Goal: Task Accomplishment & Management: Use online tool/utility

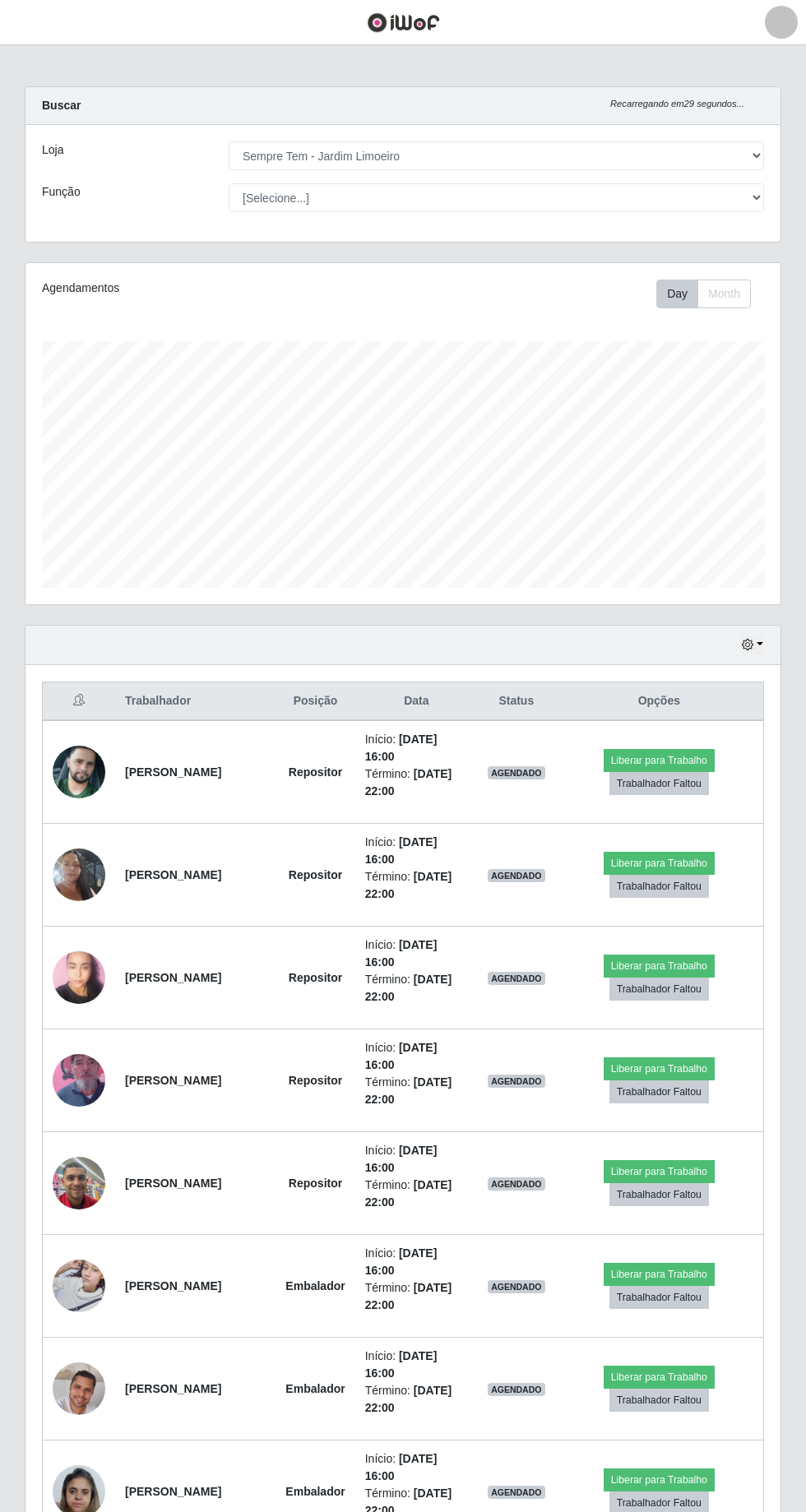
select select "508"
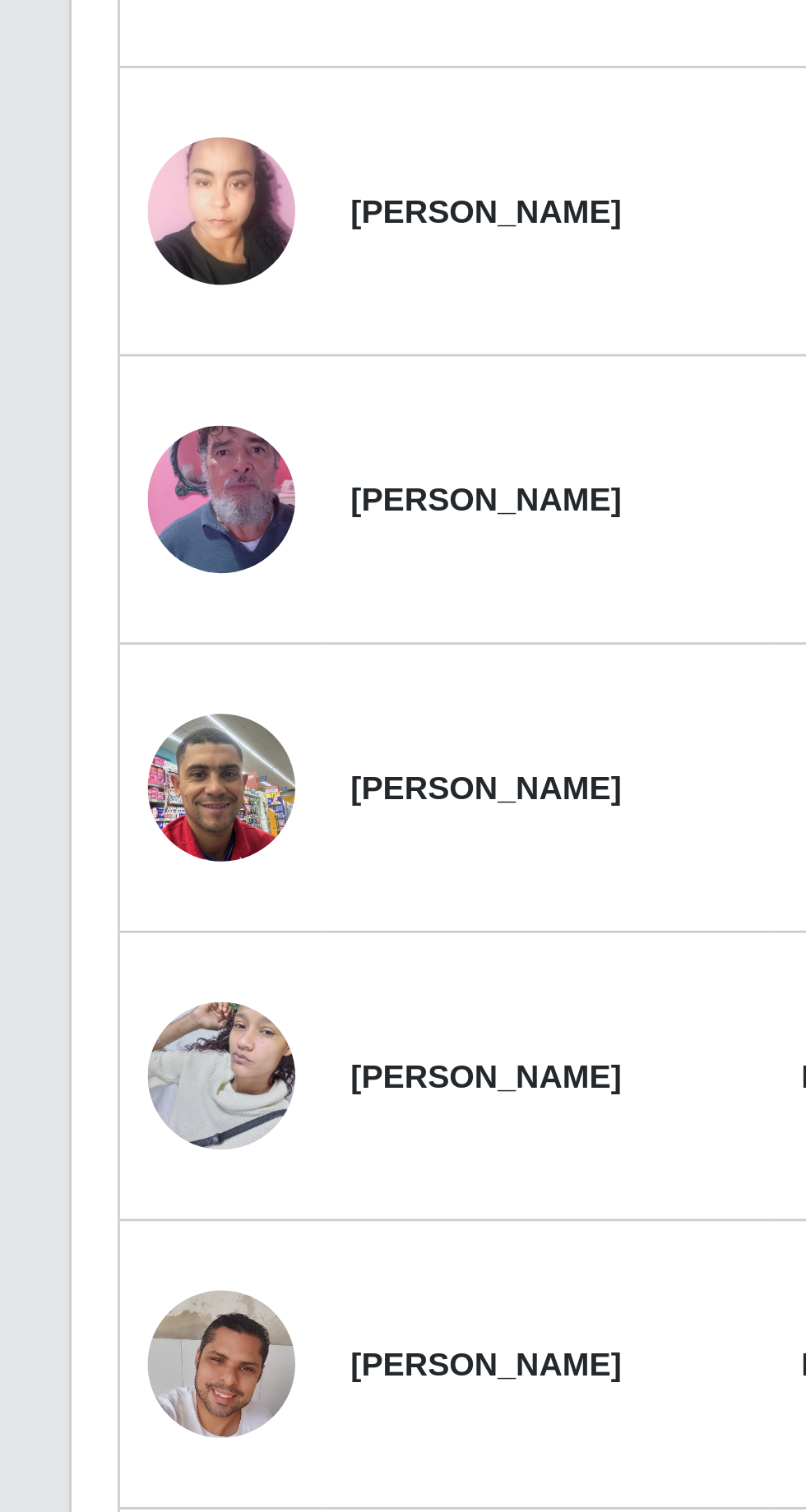
scroll to position [94, 0]
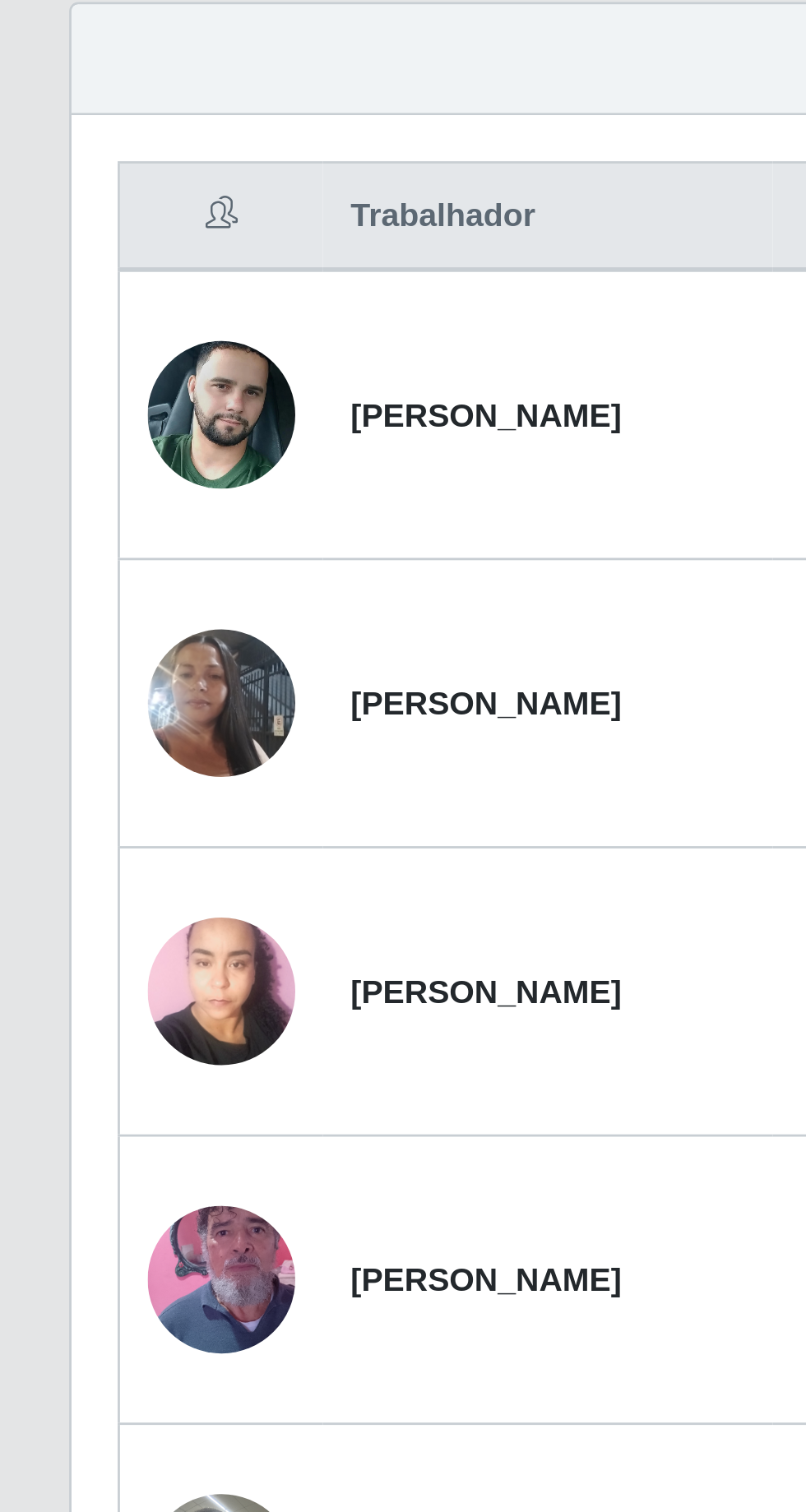
click at [74, 881] on img at bounding box center [79, 883] width 52 height 70
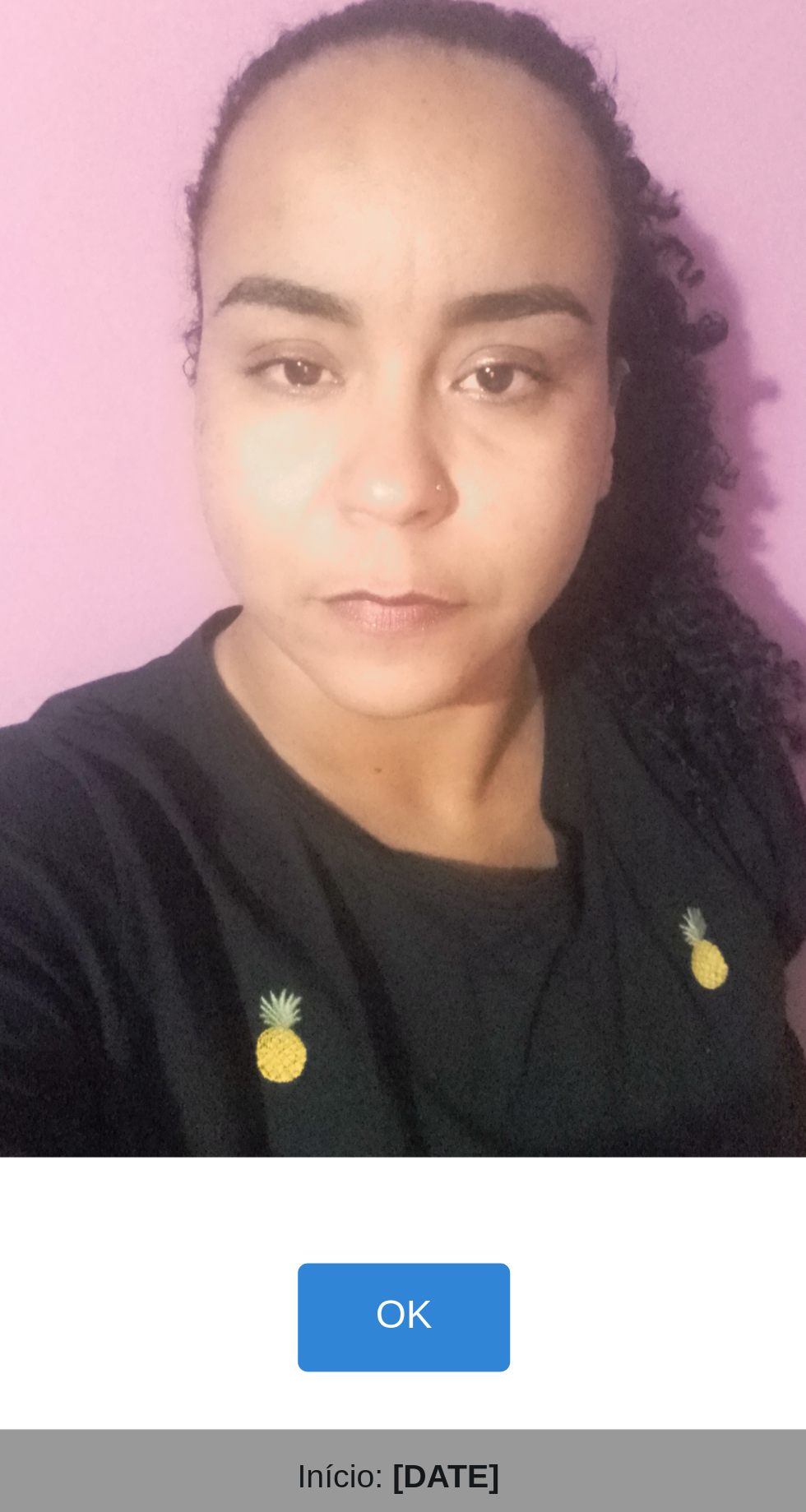
click at [415, 1005] on button "OK" at bounding box center [403, 1000] width 77 height 39
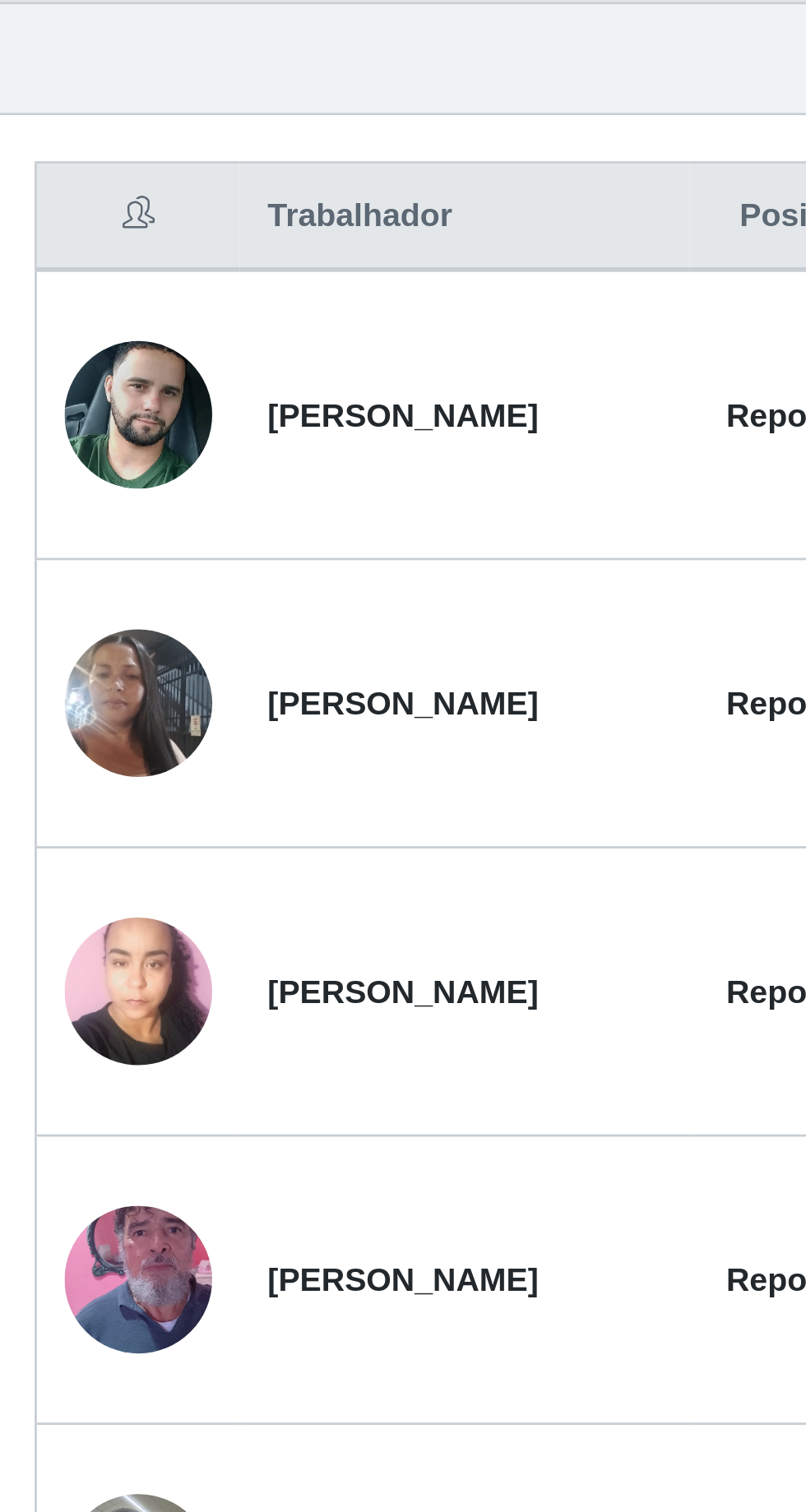
click at [67, 779] on img at bounding box center [79, 781] width 52 height 94
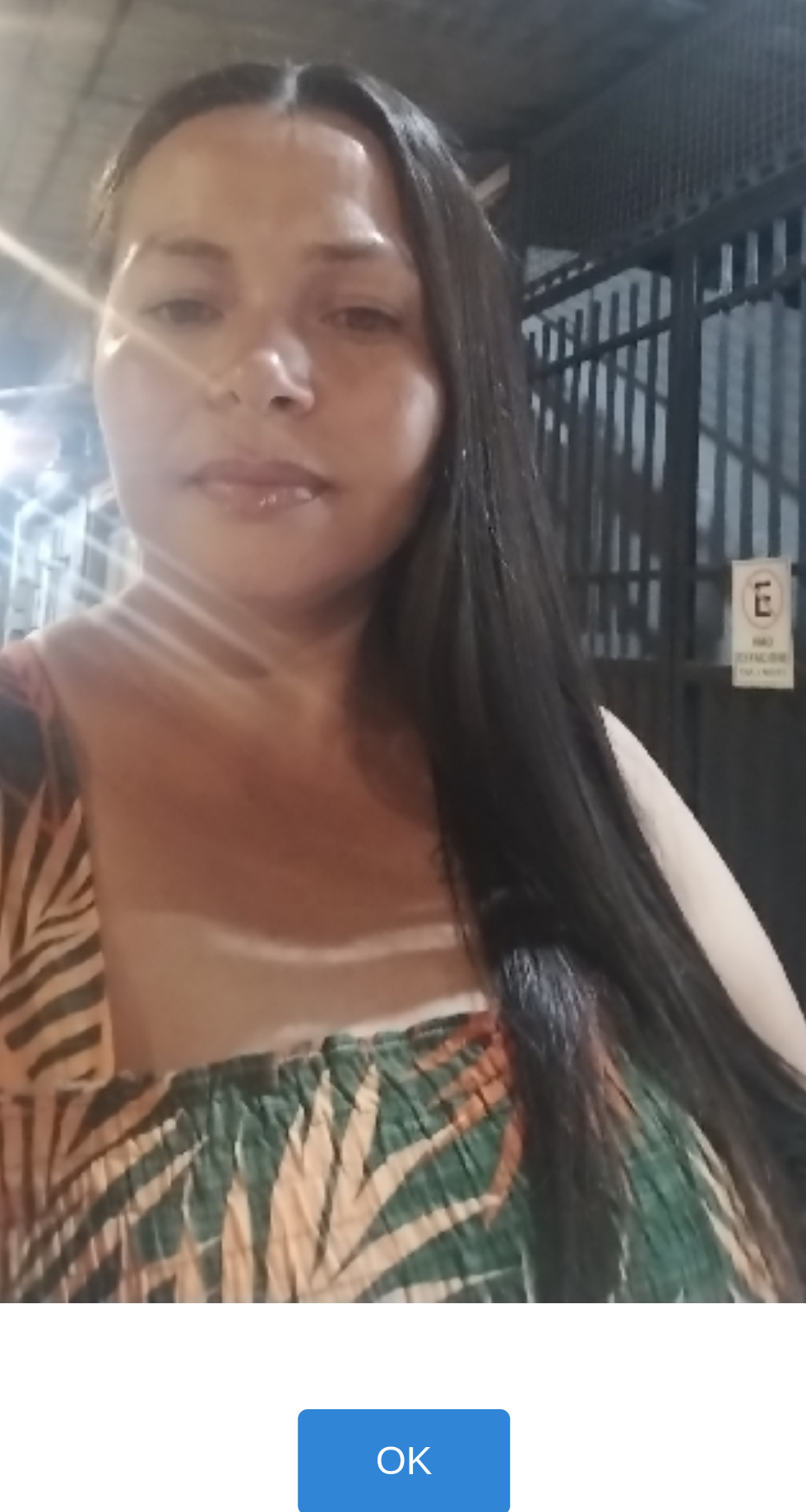
click at [422, 1093] on button "OK" at bounding box center [403, 1073] width 77 height 39
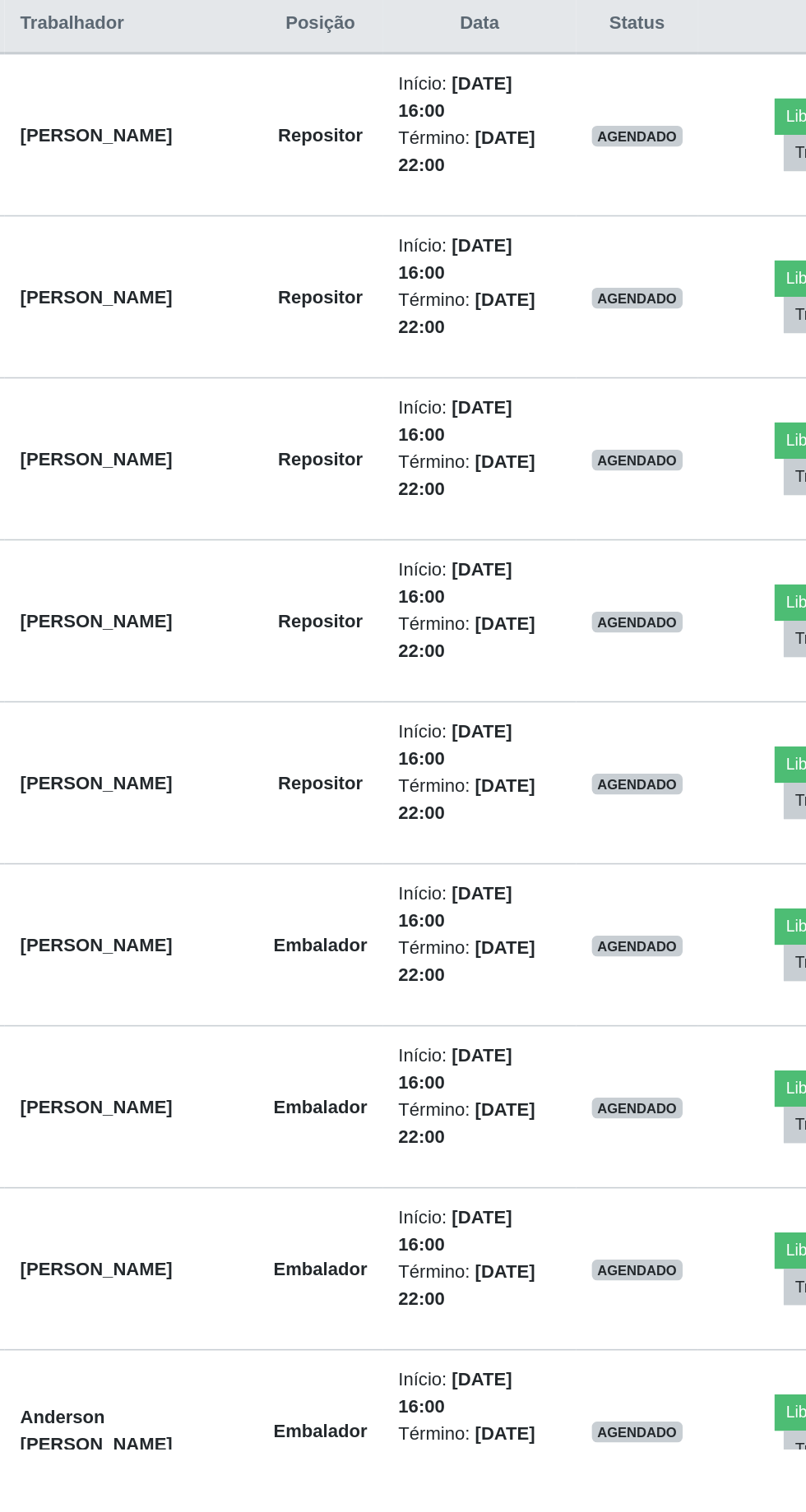
scroll to position [93, 0]
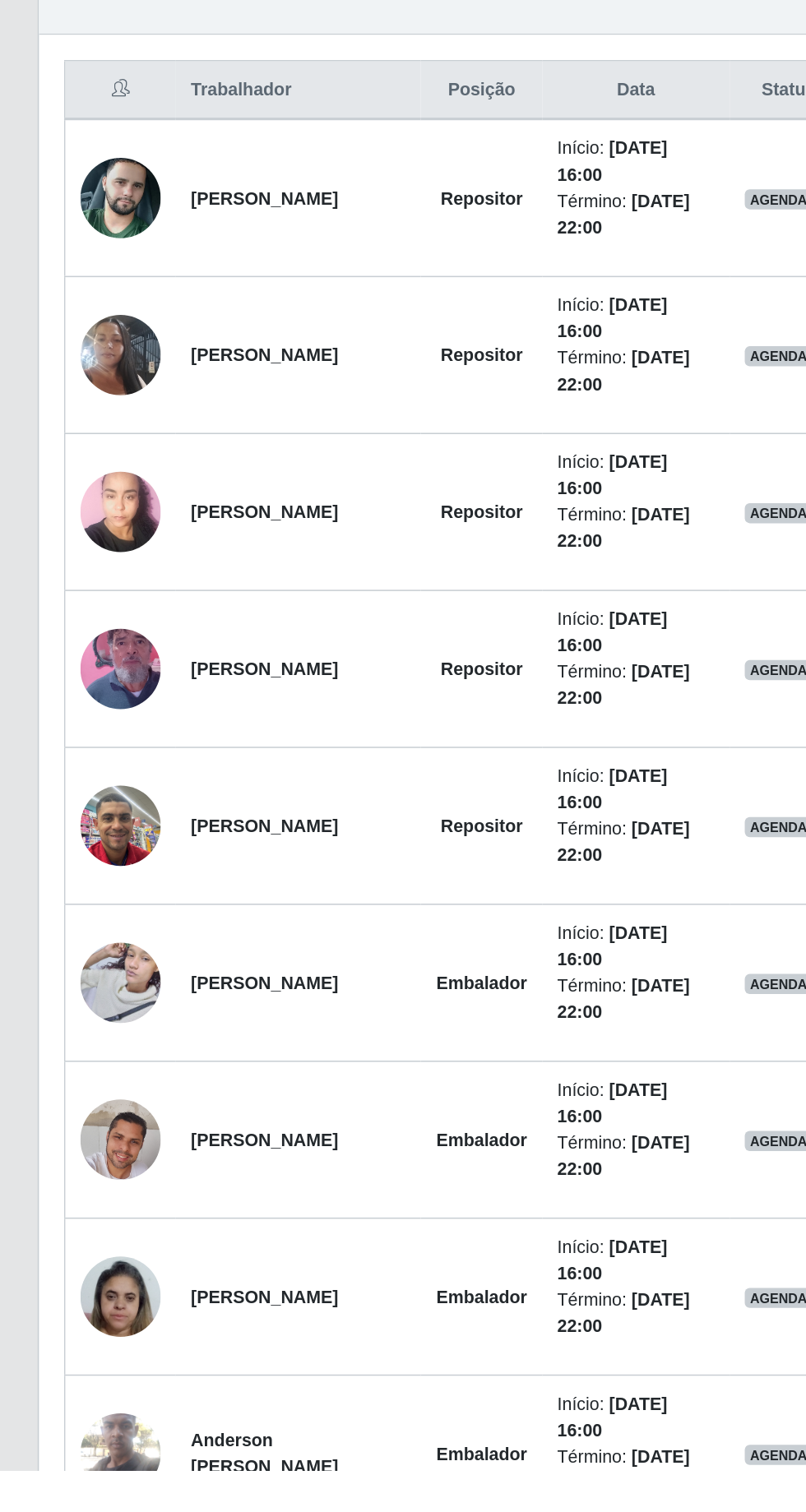
click at [64, 1385] on img at bounding box center [79, 1398] width 52 height 70
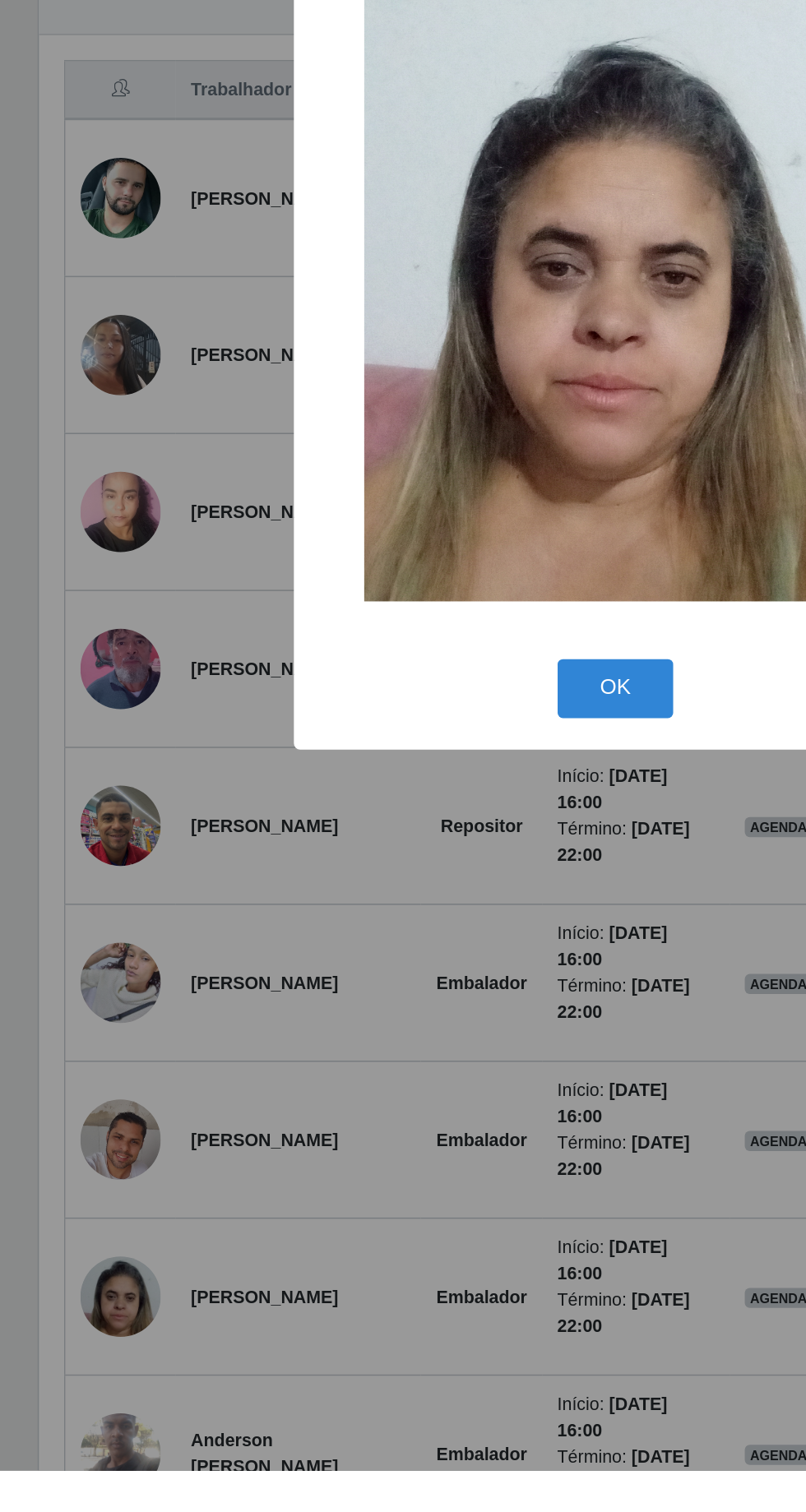
click at [414, 1020] on button "OK" at bounding box center [403, 1000] width 77 height 39
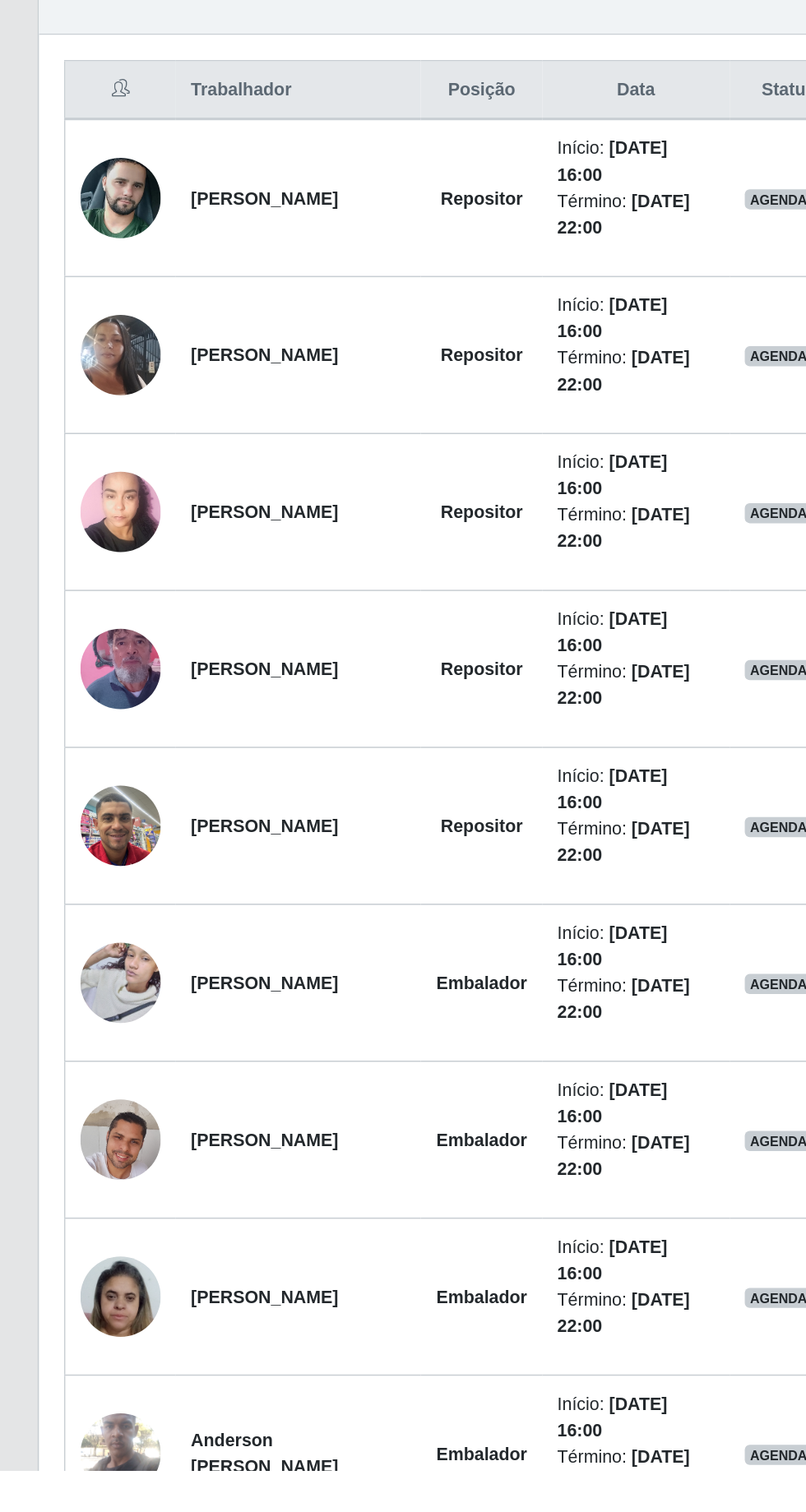
click at [87, 1191] on img at bounding box center [79, 1192] width 52 height 70
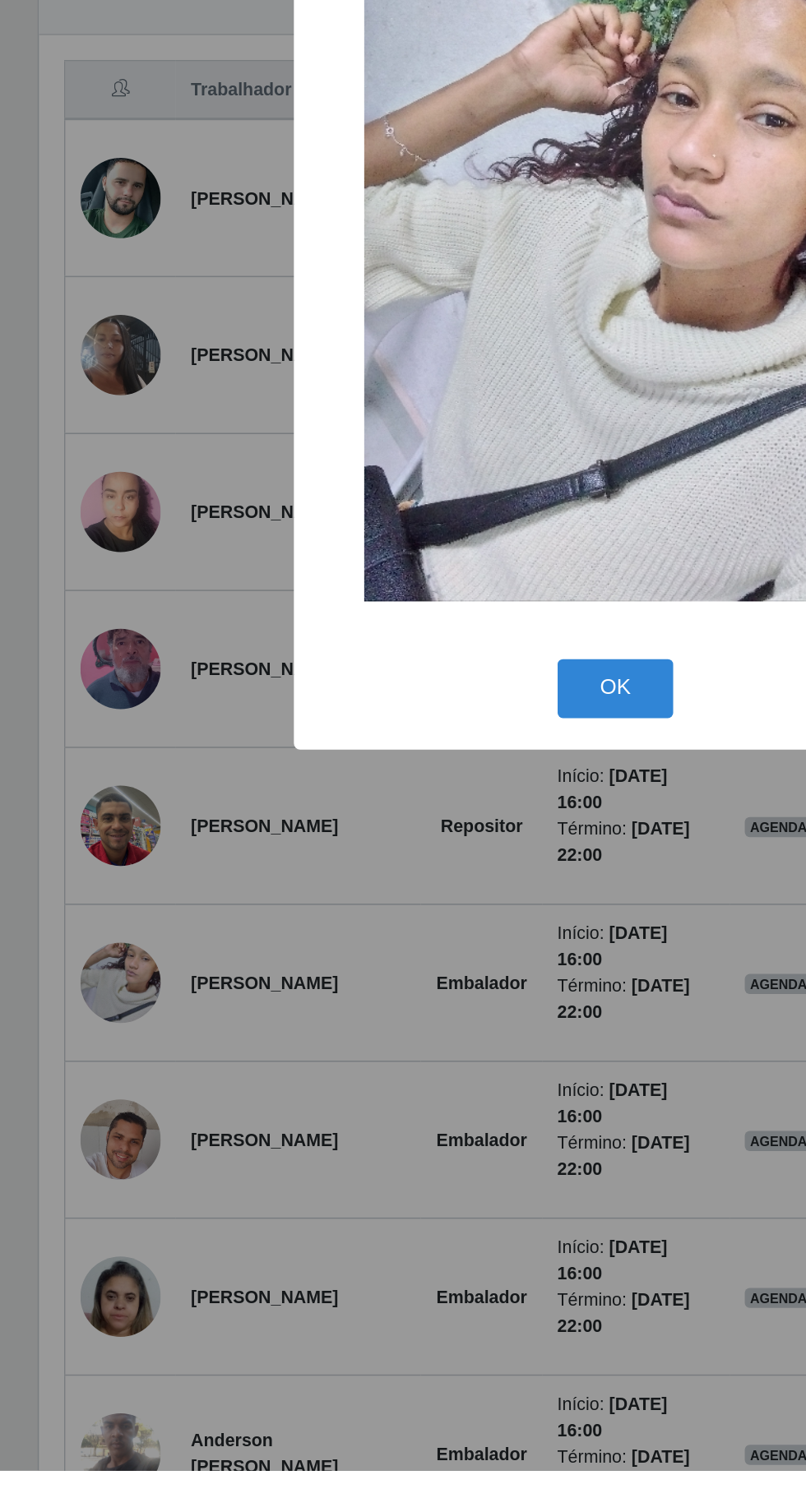
click at [414, 861] on img at bounding box center [403, 724] width 328 height 438
click at [417, 1020] on button "OK" at bounding box center [403, 1000] width 77 height 39
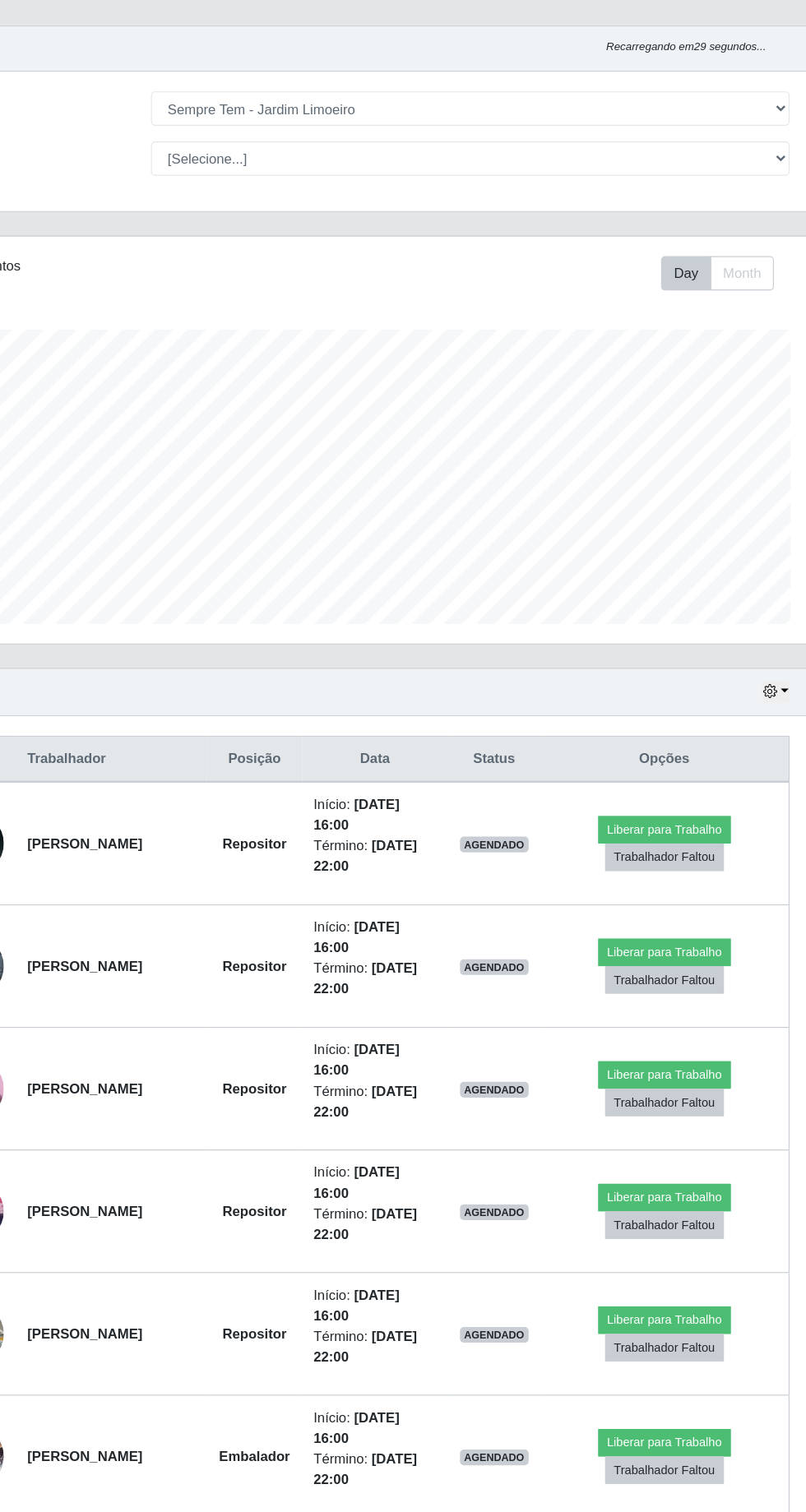
scroll to position [0, 0]
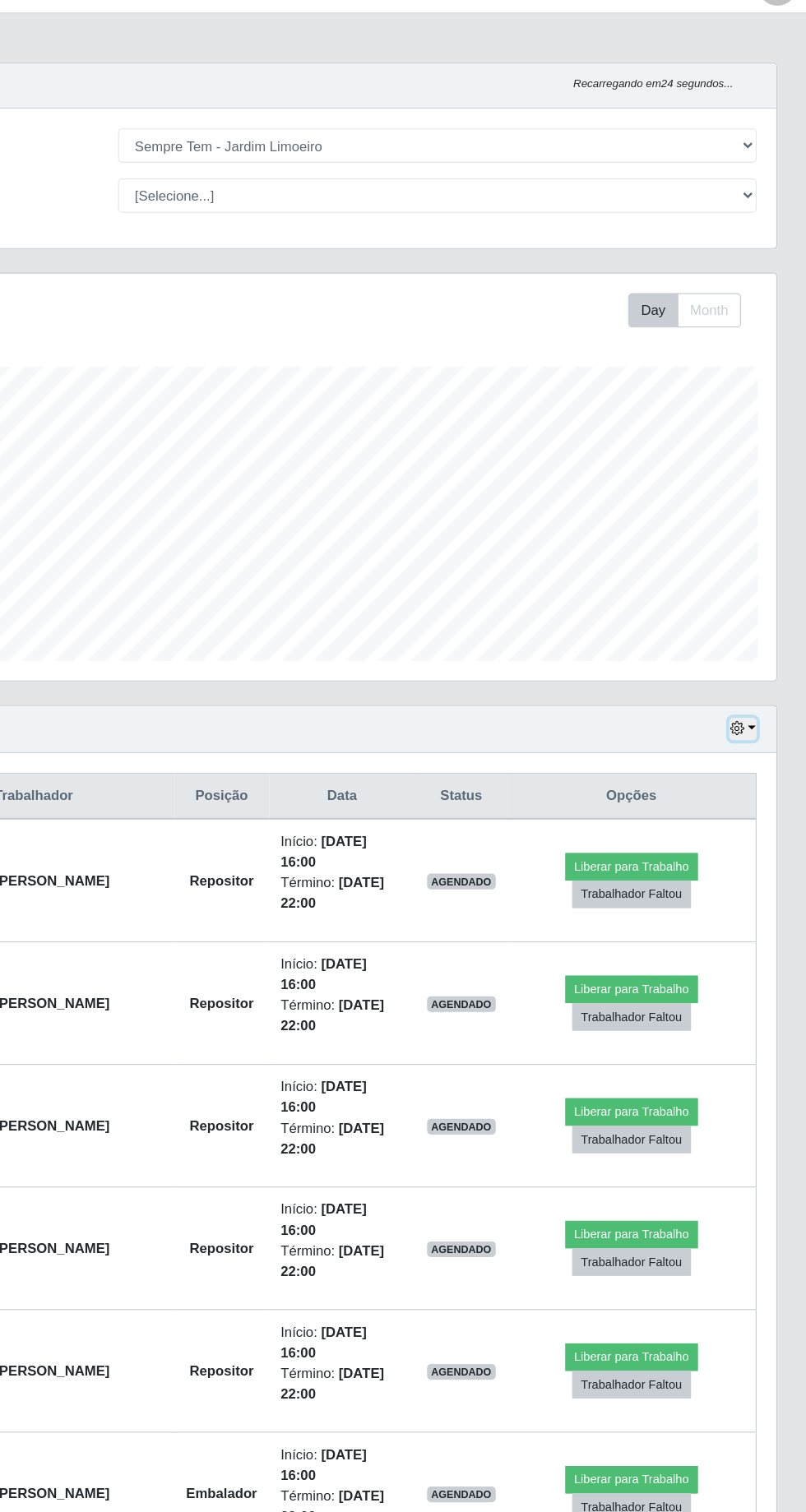
click at [749, 643] on icon "button" at bounding box center [747, 644] width 12 height 12
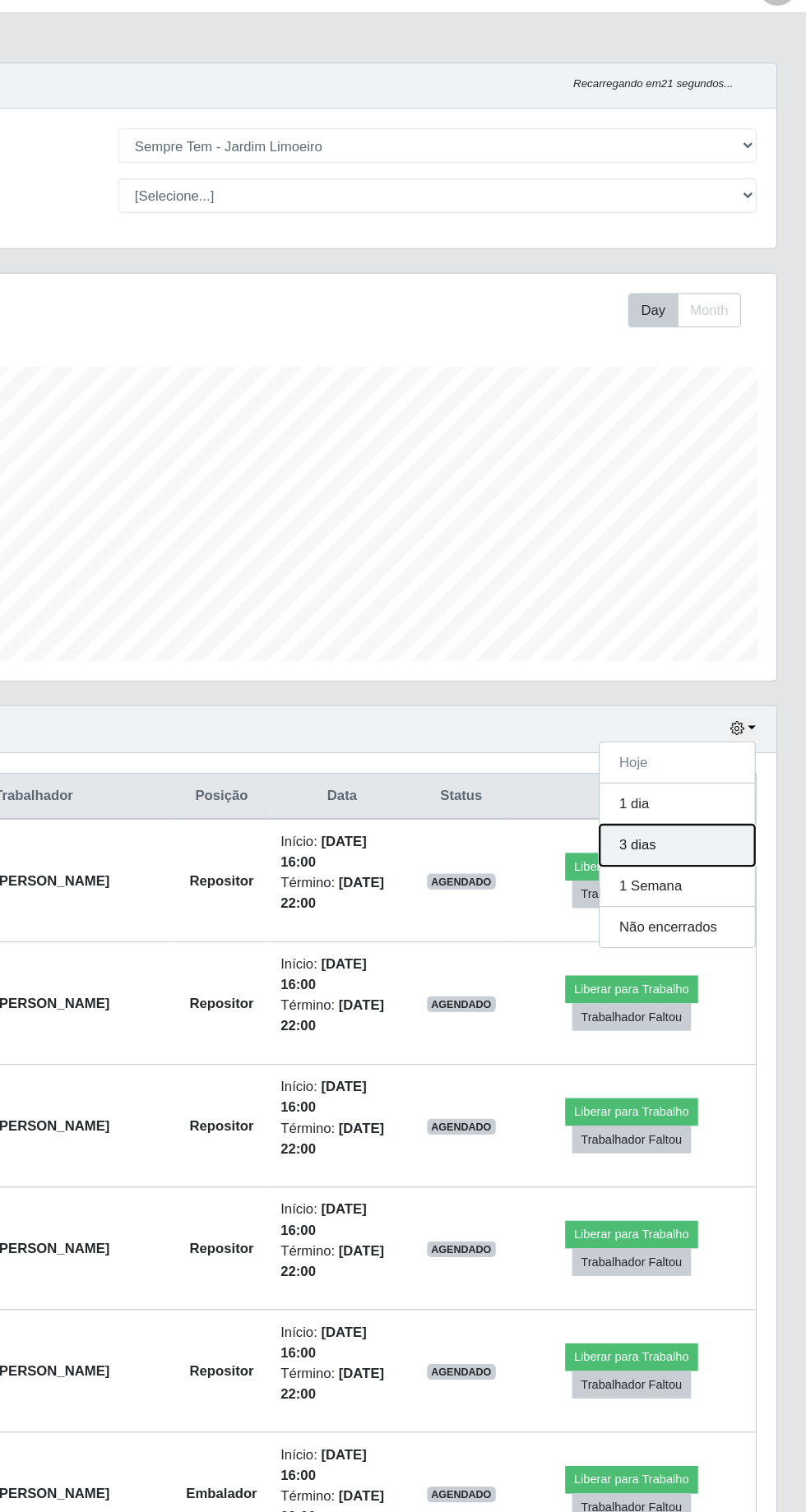
click at [712, 743] on button "3 dias" at bounding box center [697, 742] width 130 height 34
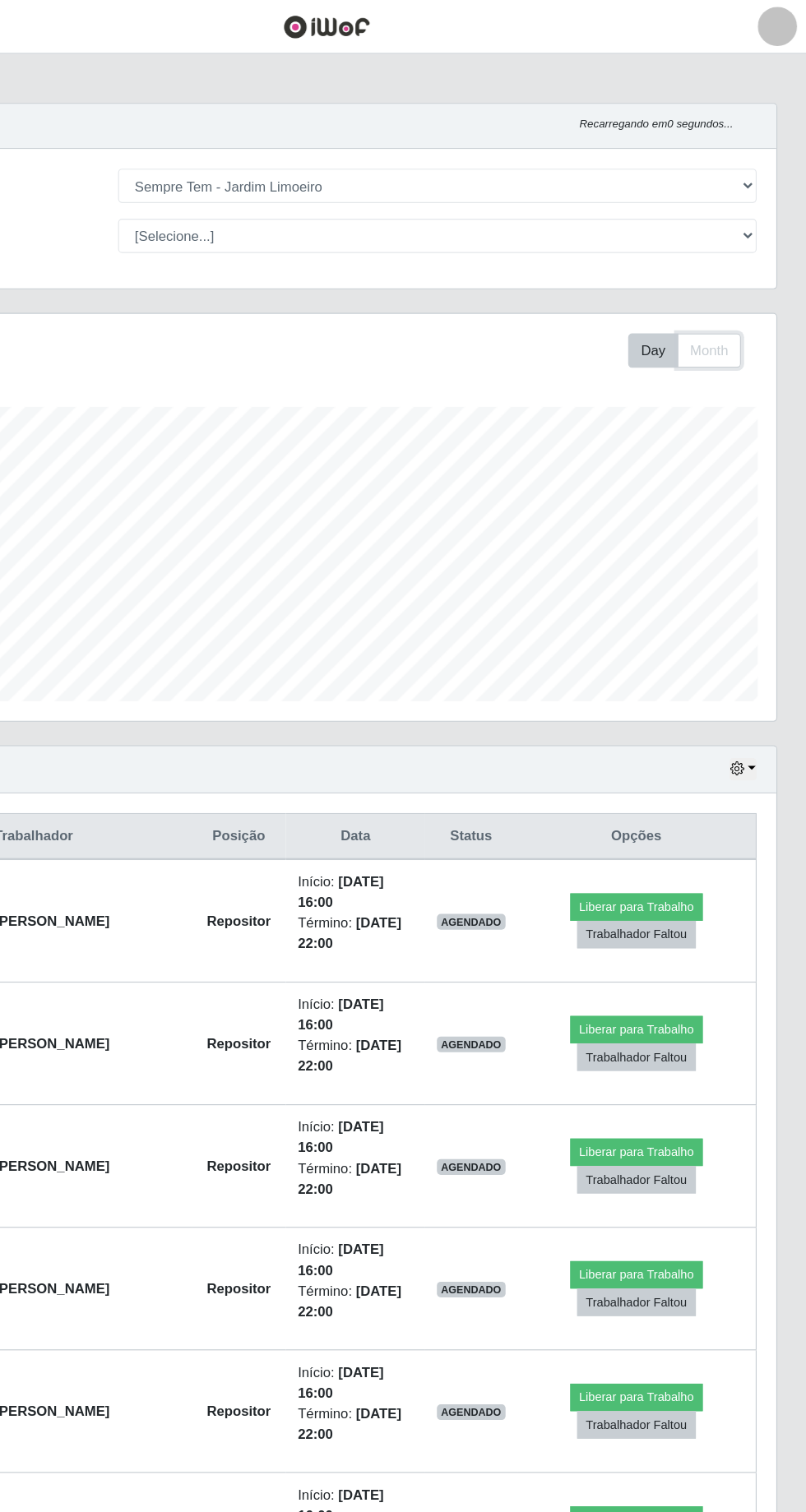
click at [735, 295] on button "Month" at bounding box center [724, 294] width 53 height 29
click at [755, 641] on button "button" at bounding box center [752, 644] width 23 height 19
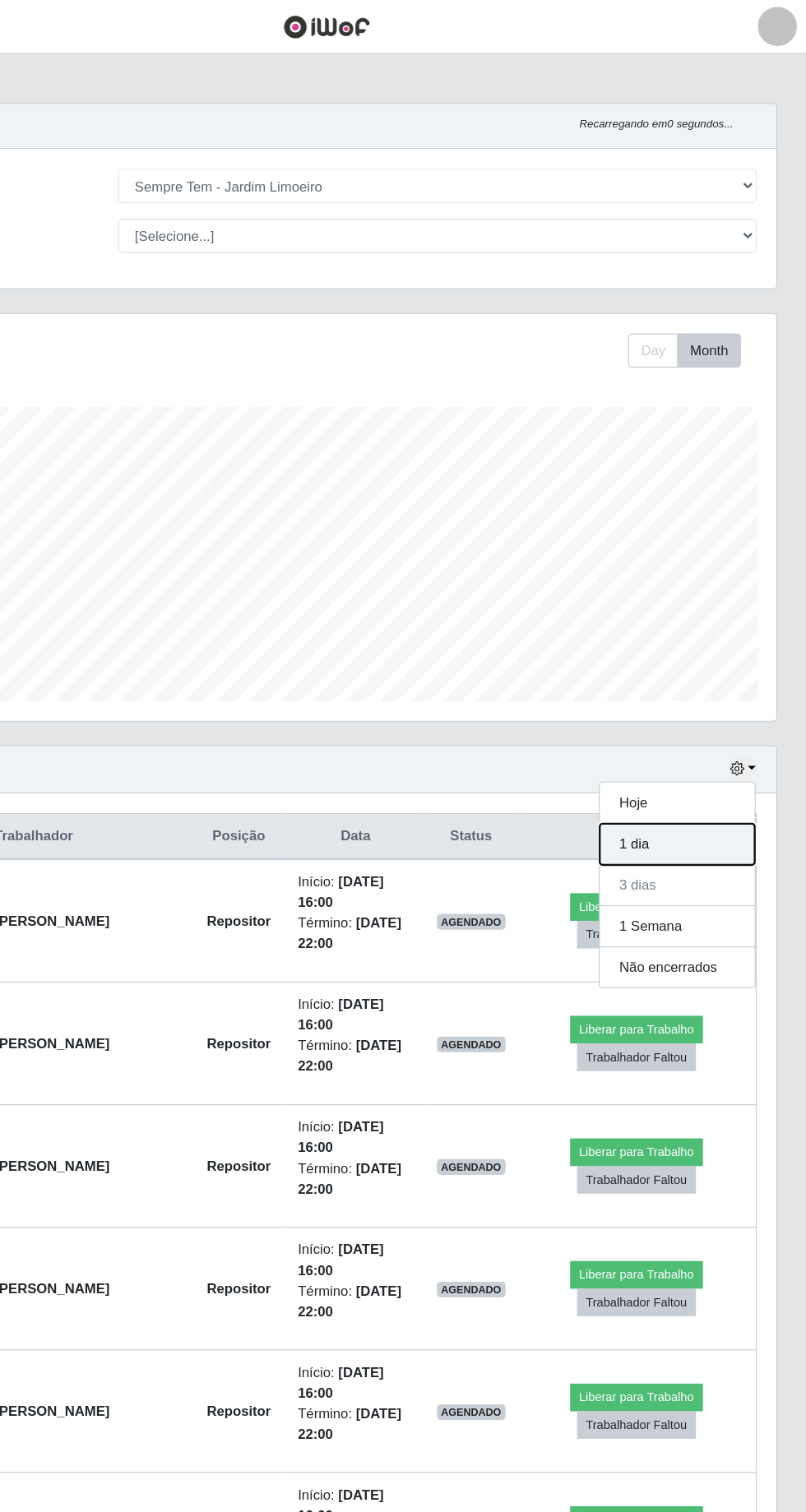
click at [722, 706] on button "1 dia" at bounding box center [697, 708] width 130 height 34
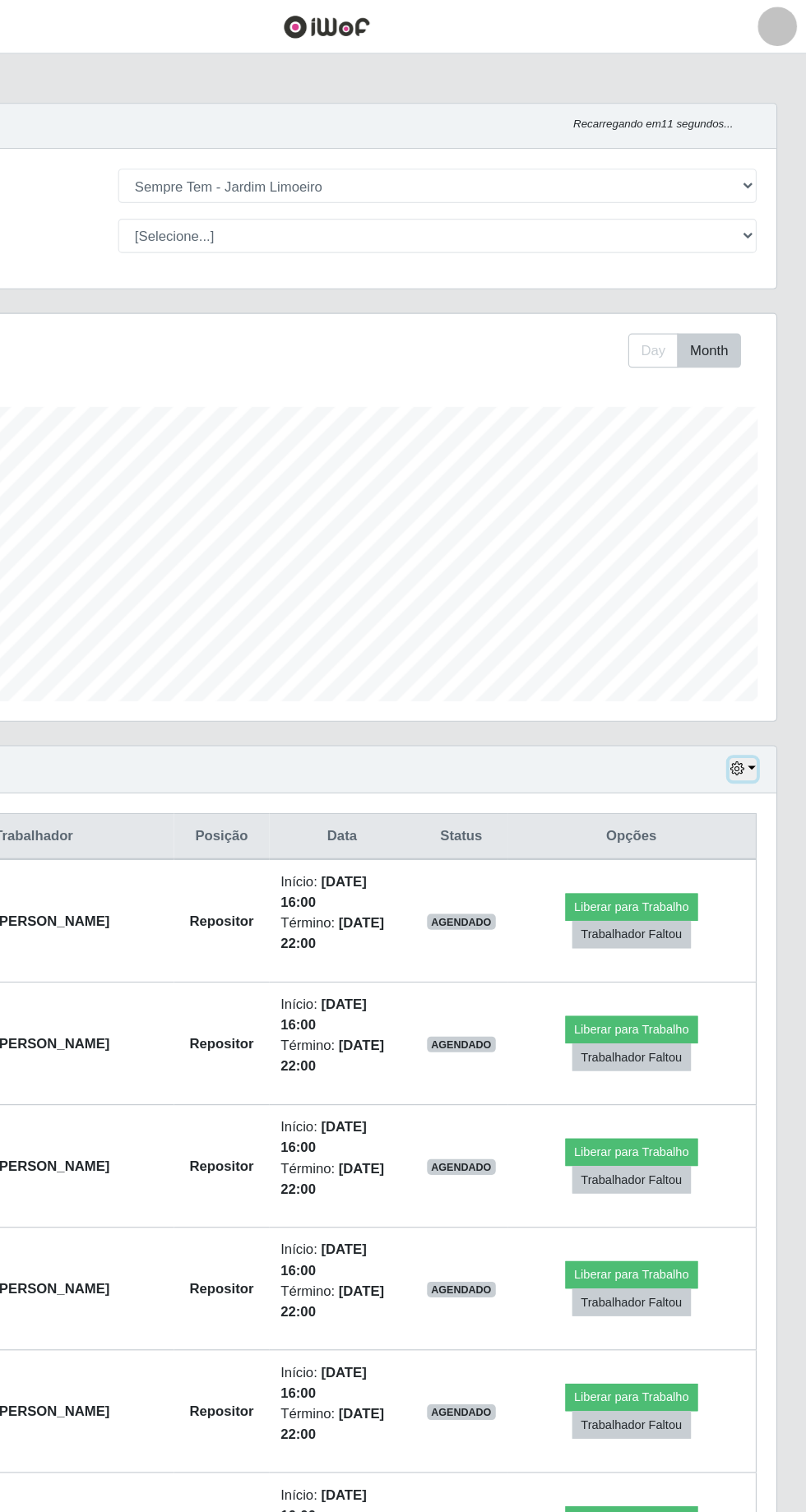
click at [753, 635] on button "button" at bounding box center [752, 644] width 23 height 19
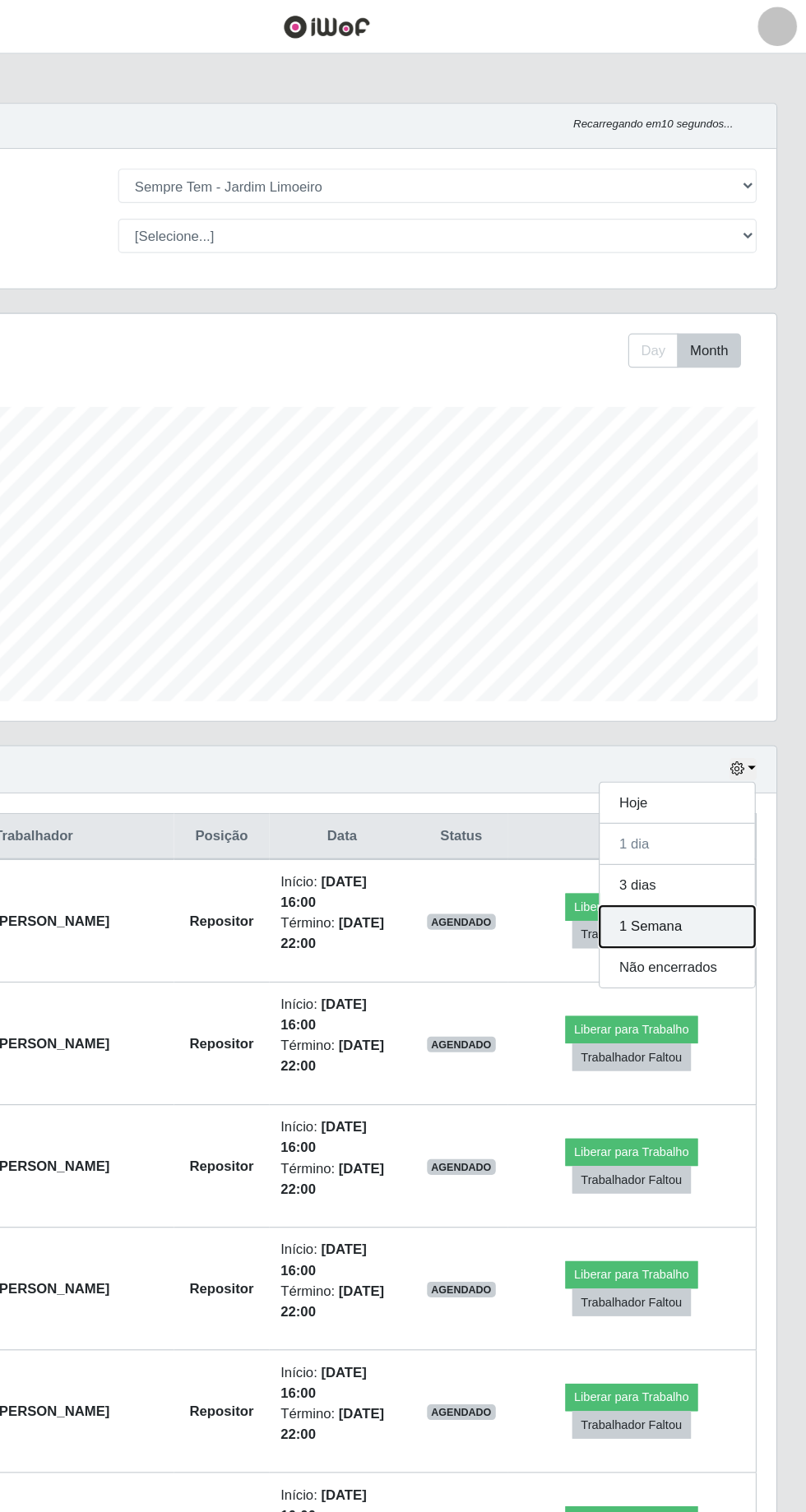
click at [716, 777] on button "1 Semana" at bounding box center [697, 777] width 130 height 34
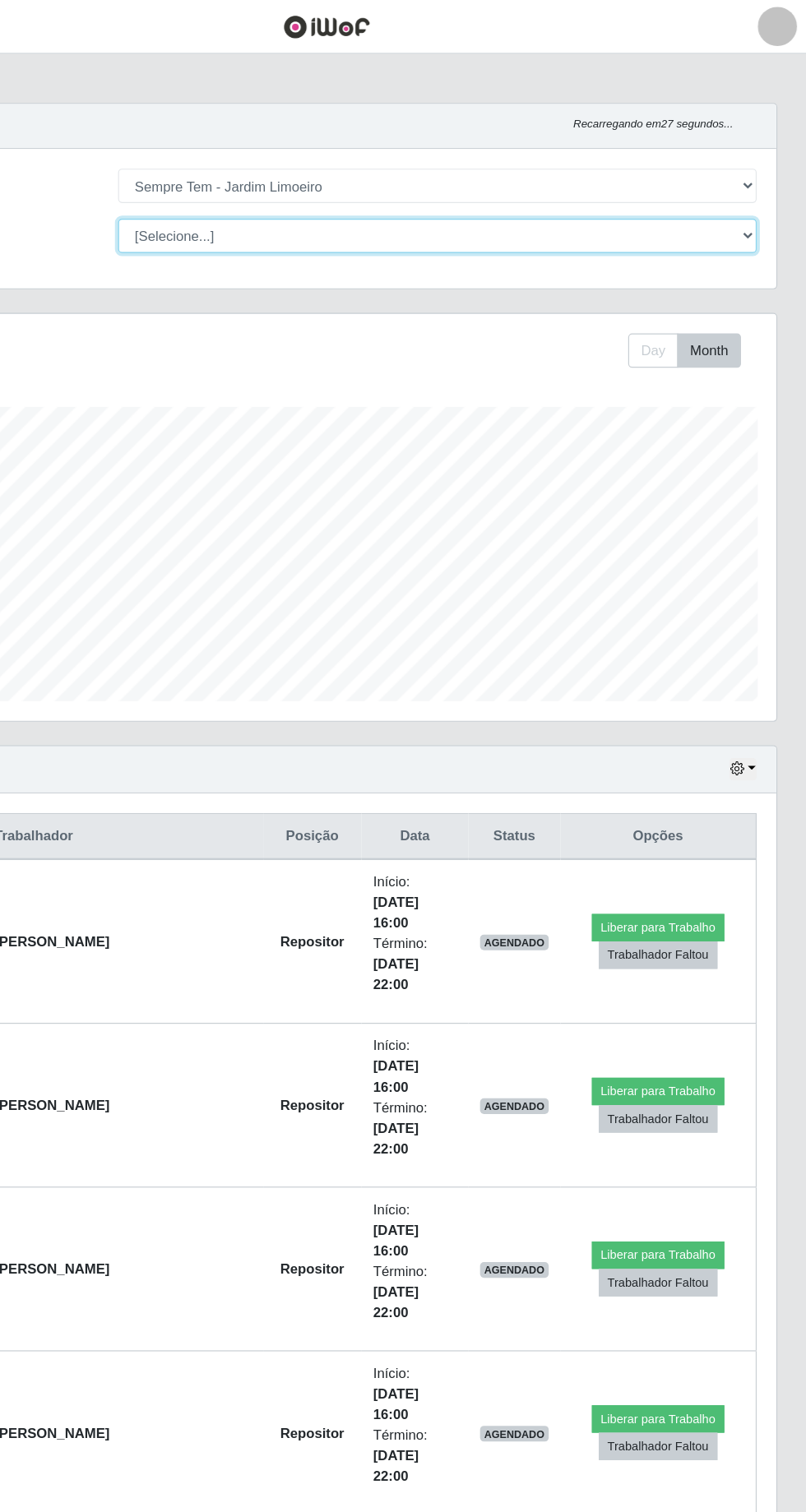
click at [712, 201] on select "[Selecione...] Embalador Embalador + Embalador ++ Repositor Repositor + Reposit…" at bounding box center [497, 198] width 536 height 29
click at [229, 184] on select "[Selecione...] Embalador Embalador + Embalador ++ Repositor Repositor + Reposit…" at bounding box center [497, 198] width 536 height 29
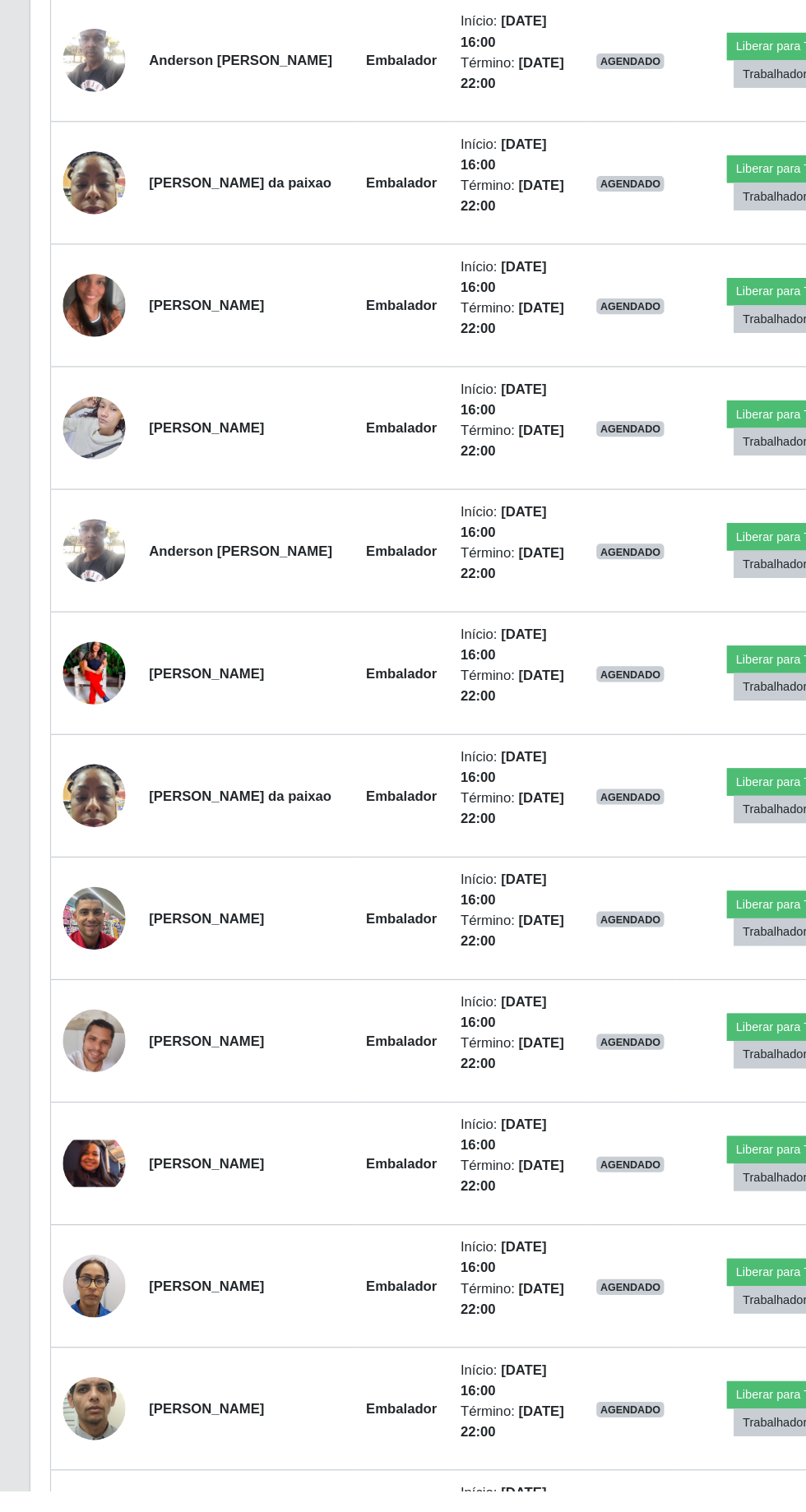
scroll to position [770, 0]
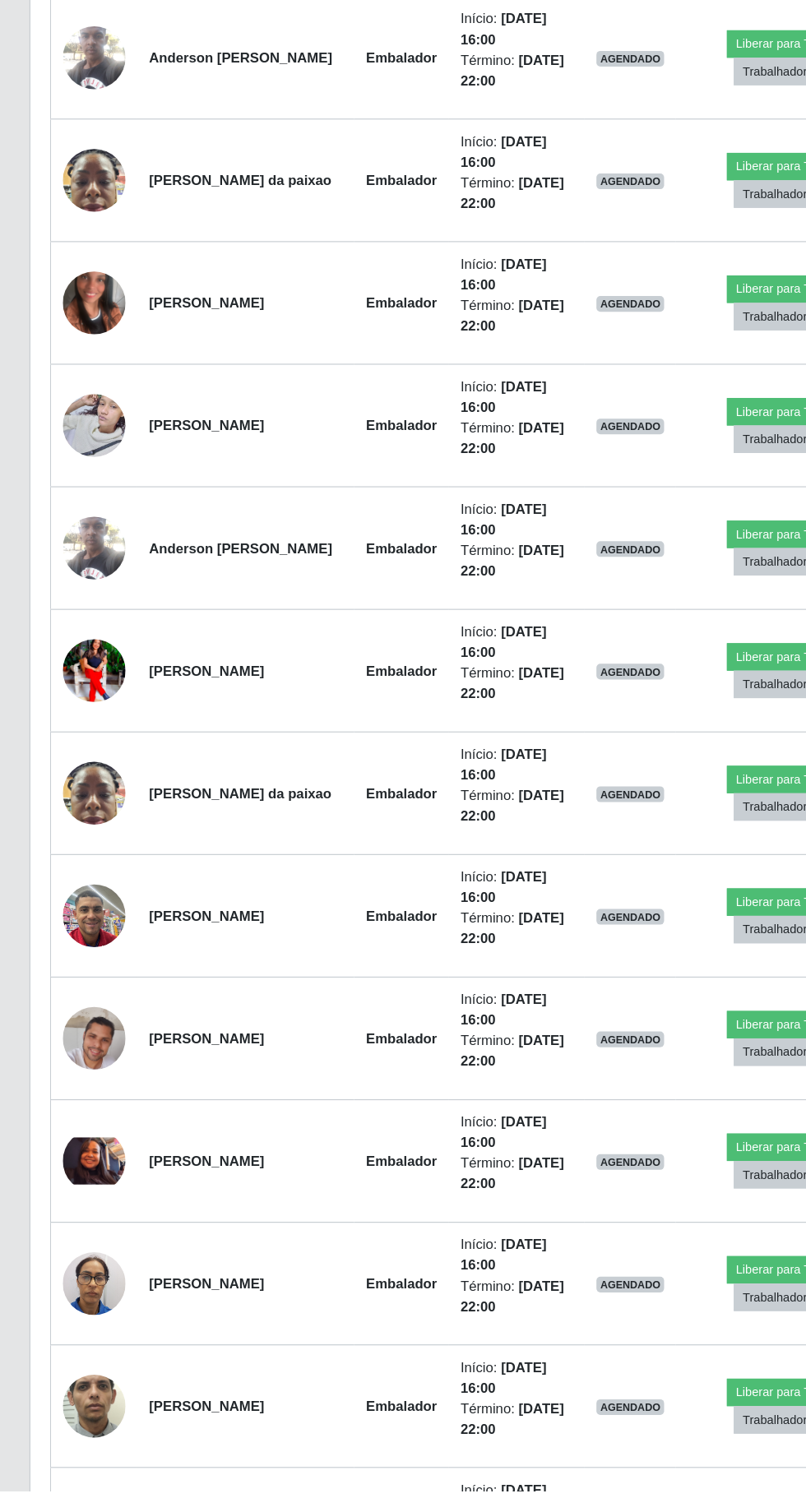
click at [89, 1332] on img at bounding box center [79, 1336] width 52 height 70
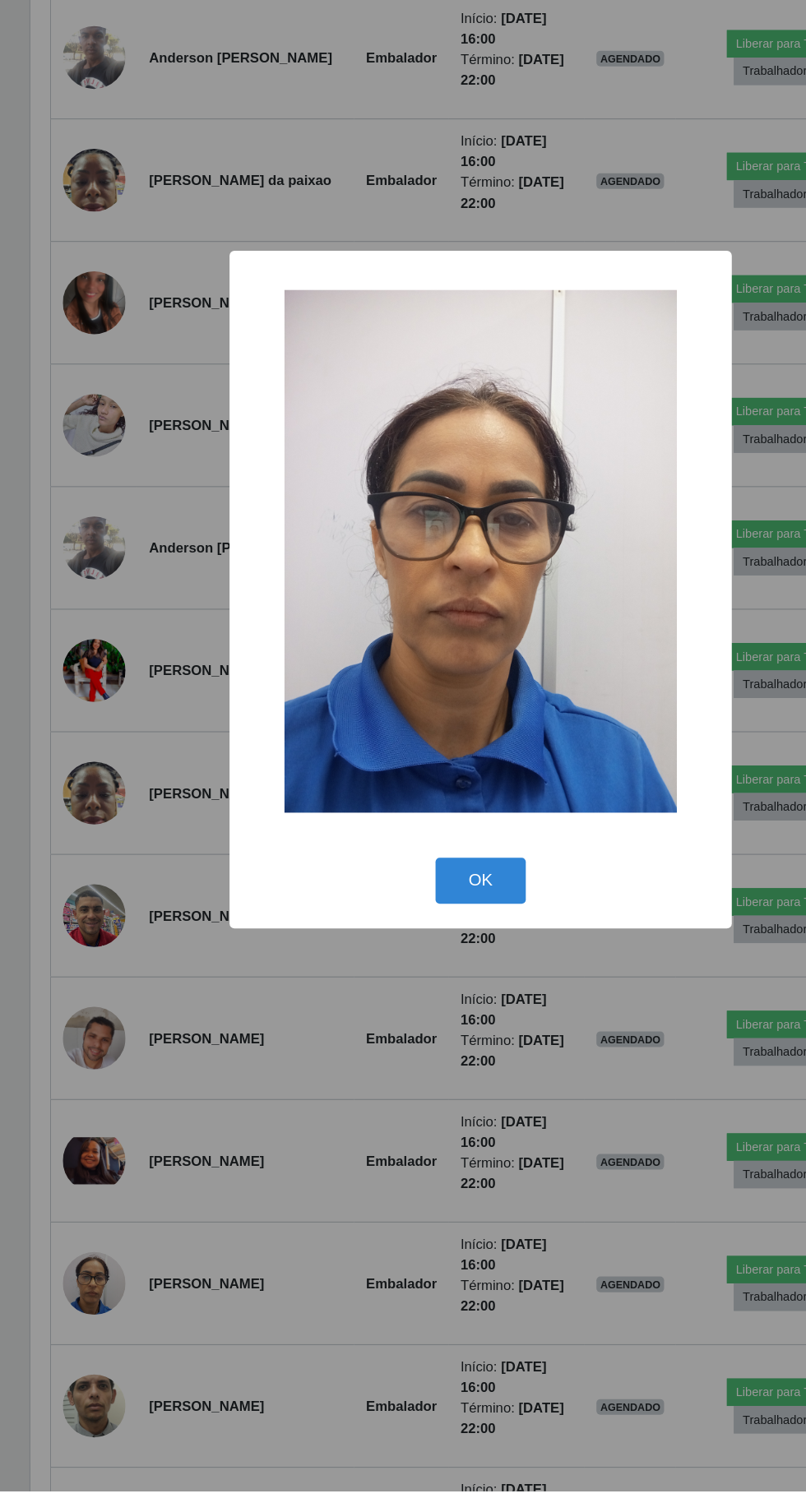
click at [478, 873] on img at bounding box center [403, 724] width 328 height 438
click at [403, 1020] on button "OK" at bounding box center [403, 1000] width 77 height 39
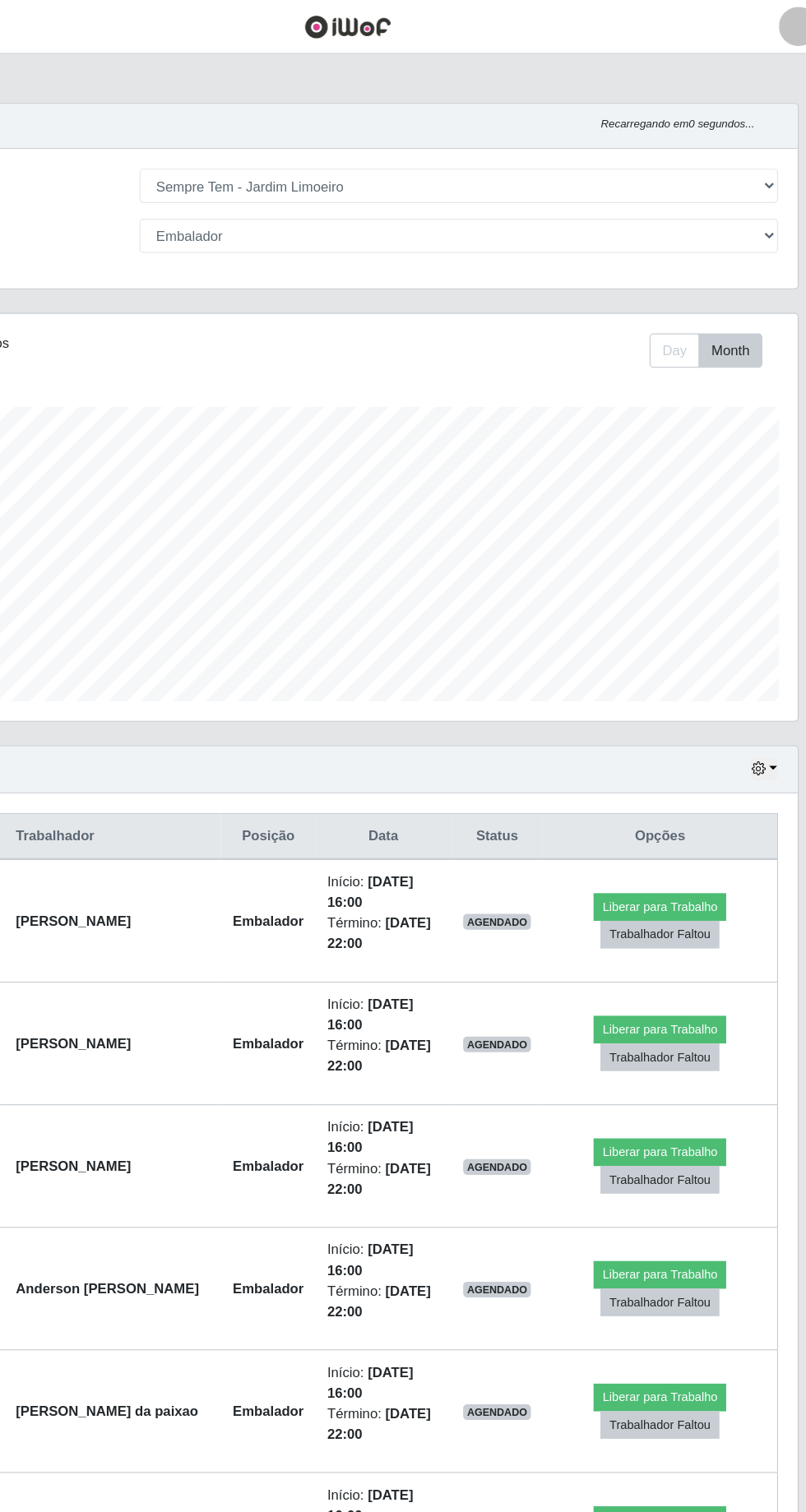
scroll to position [0, 0]
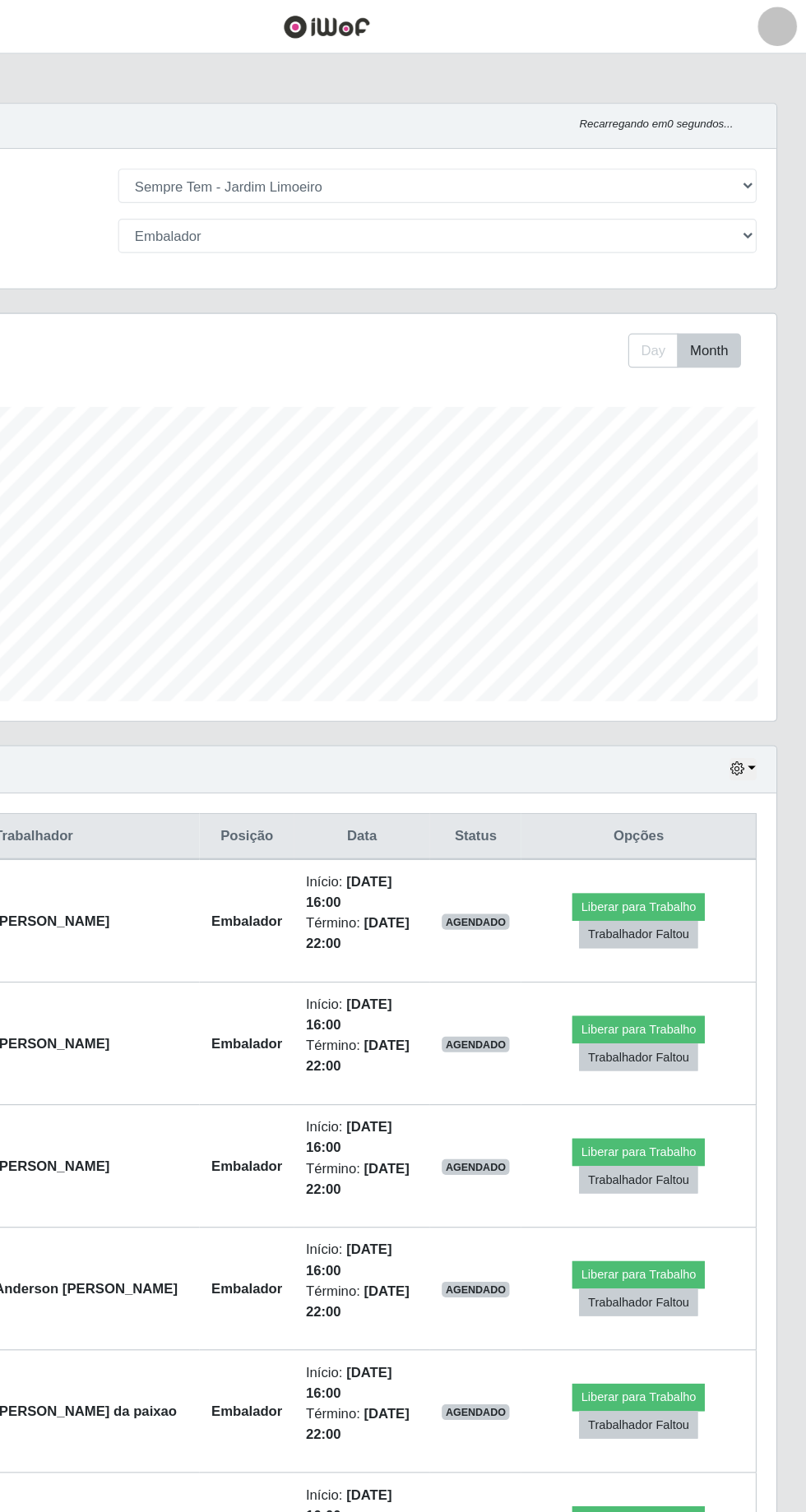
click at [675, 251] on div "Carregando... Buscar Recarregando em 0 segundos... Loja [Selecione...] [GEOGRAP…" at bounding box center [403, 174] width 781 height 176
click at [678, 291] on button "Day" at bounding box center [677, 294] width 42 height 29
click at [748, 640] on icon "button" at bounding box center [747, 644] width 12 height 12
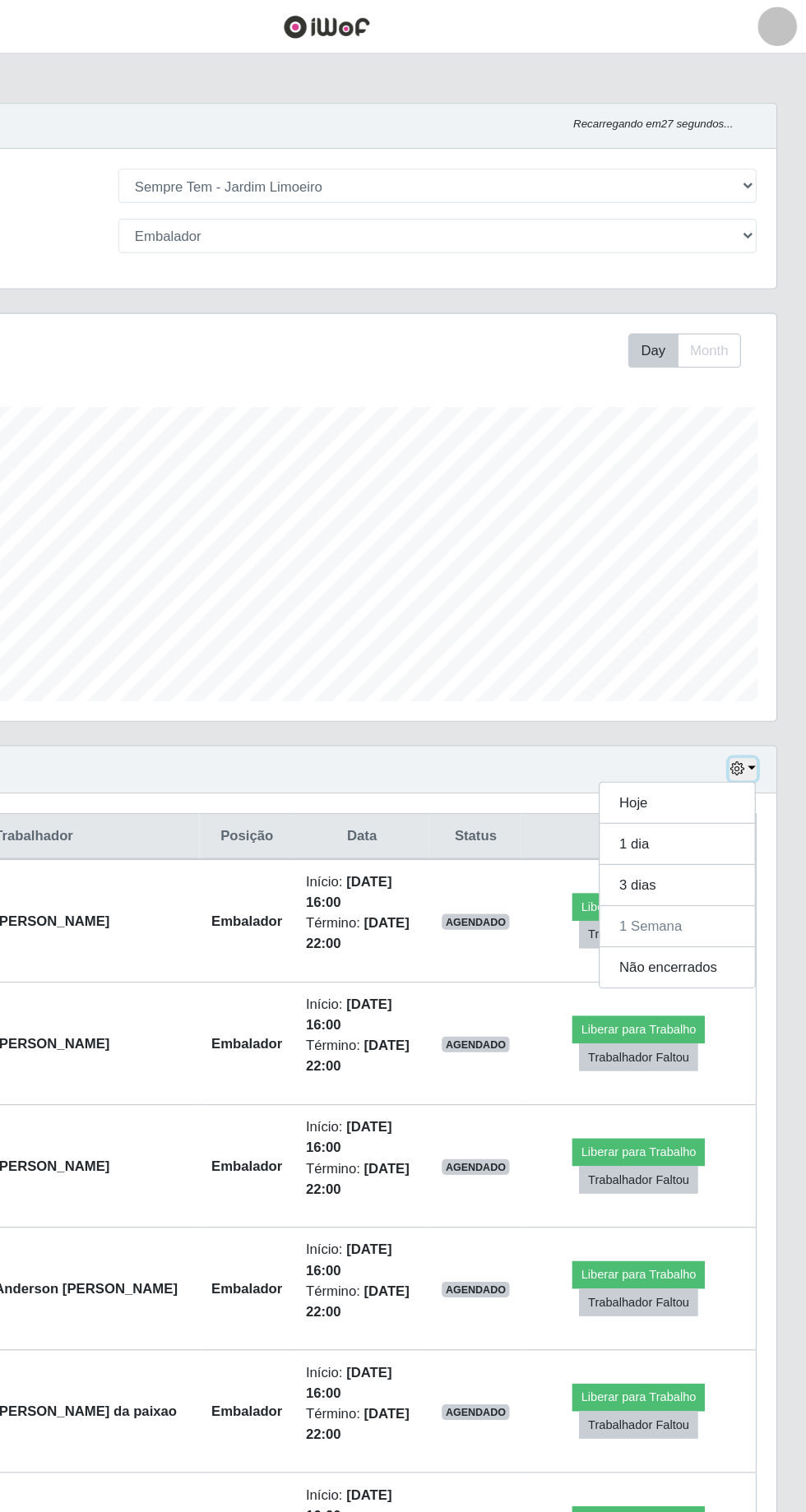
click at [752, 642] on icon "button" at bounding box center [747, 644] width 12 height 12
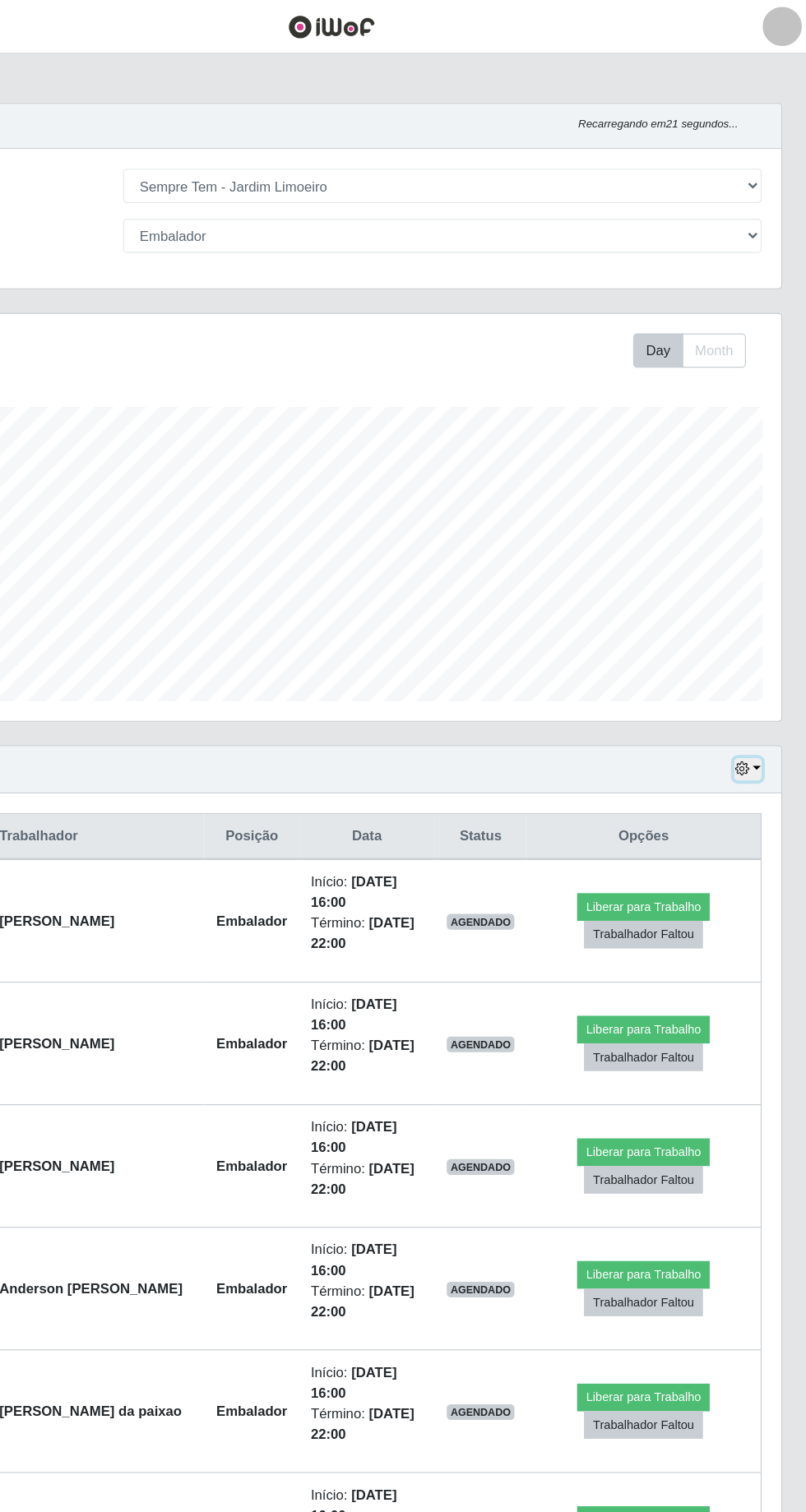
click at [750, 639] on icon "button" at bounding box center [747, 644] width 12 height 12
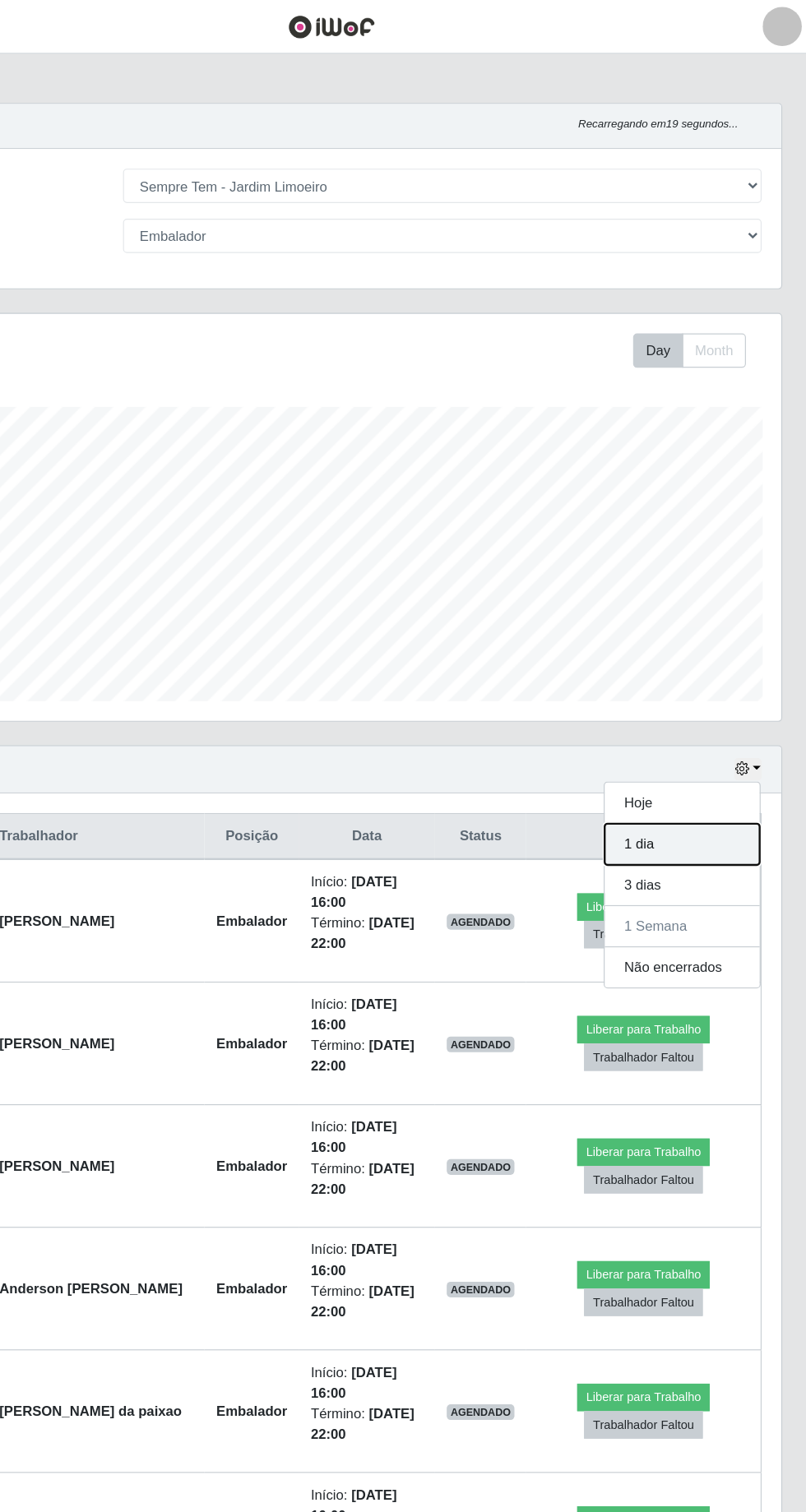
click at [709, 702] on button "1 dia" at bounding box center [697, 708] width 130 height 34
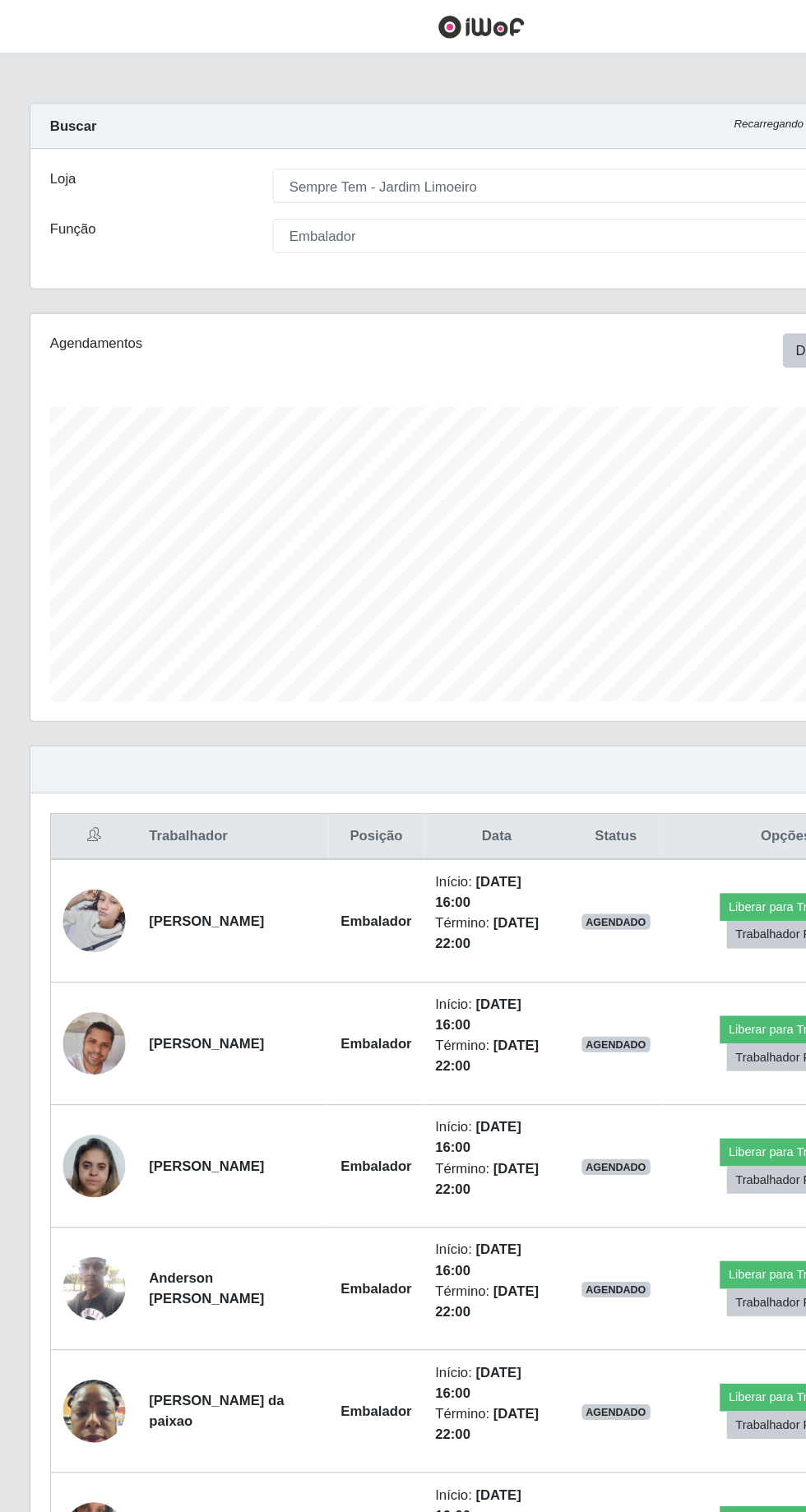
click at [425, 698] on th "Data" at bounding box center [416, 701] width 122 height 39
click at [437, 720] on td "Início: [DATE] 16:00 Término: [DATE] 22:00" at bounding box center [416, 772] width 122 height 103
click at [453, 698] on th "Data" at bounding box center [416, 701] width 122 height 39
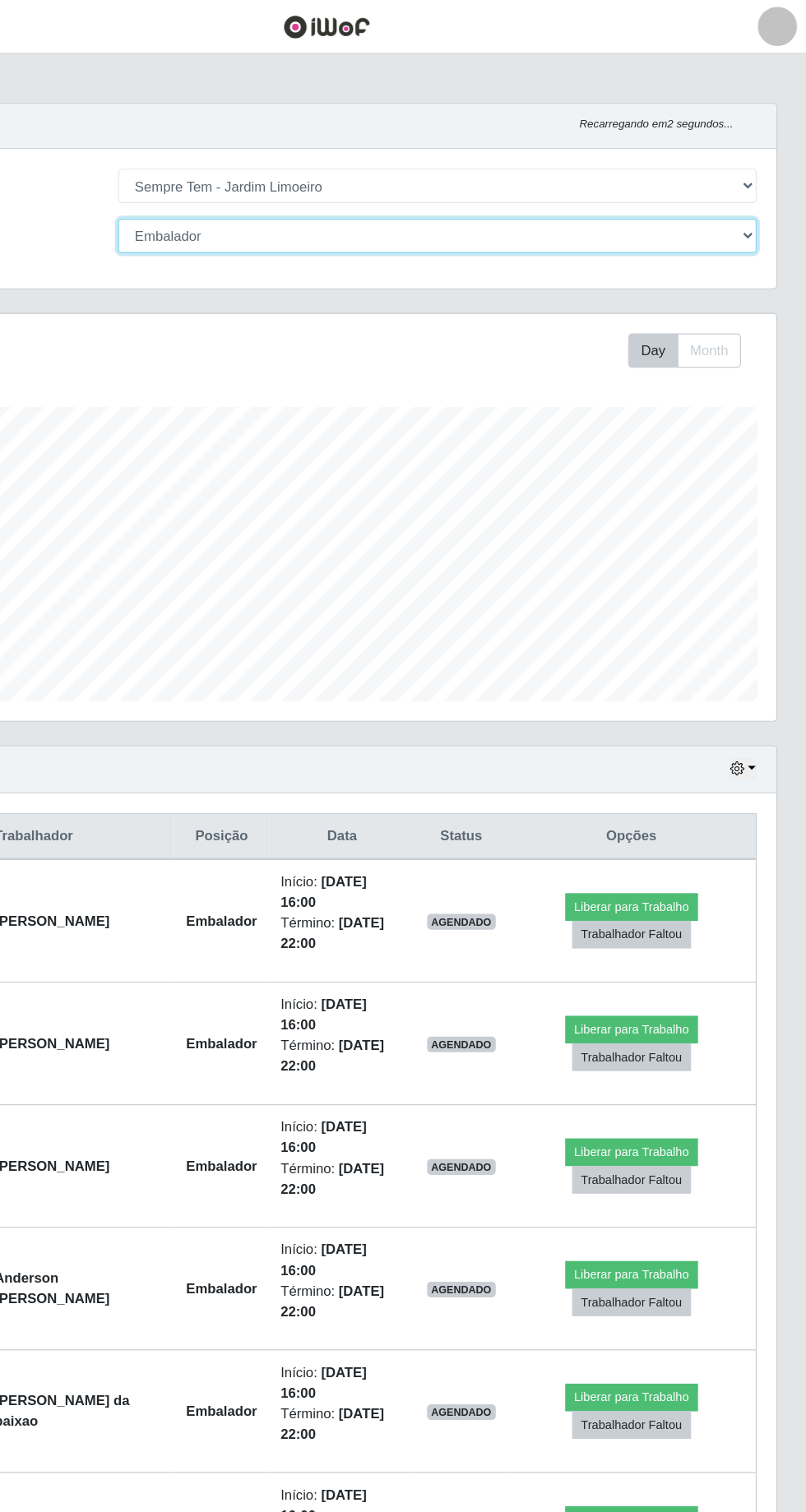
click at [741, 191] on select "[Selecione...] Embalador Embalador + Embalador ++ Repositor Repositor + Reposit…" at bounding box center [497, 198] width 536 height 29
select select "[Selecione...]"
click at [229, 184] on select "[Selecione...] Embalador Embalador + Embalador ++ Repositor Repositor + Reposit…" at bounding box center [497, 198] width 536 height 29
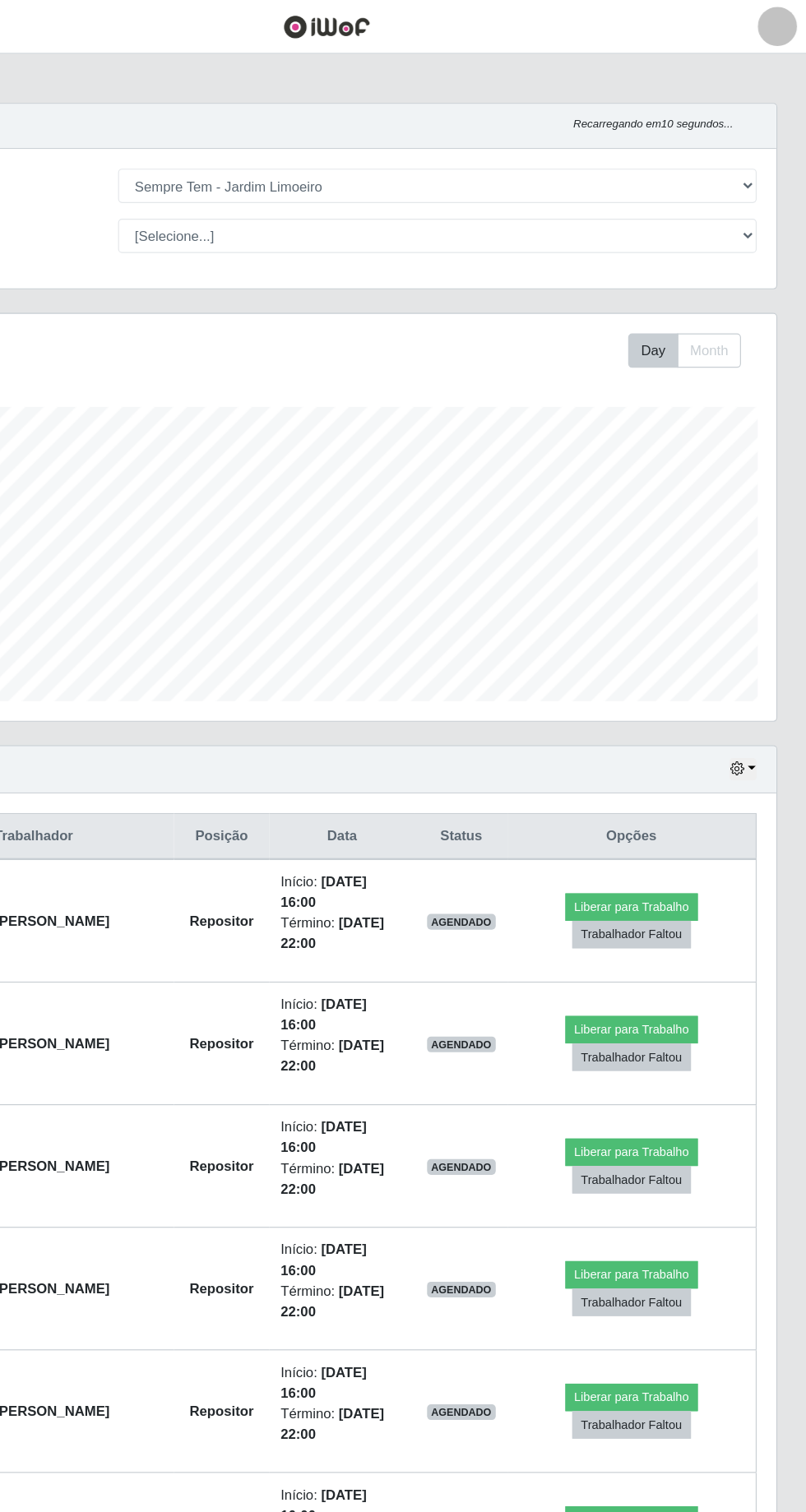
click at [714, 105] on icon "Recarregando em 10 segundos..." at bounding box center [677, 103] width 134 height 10
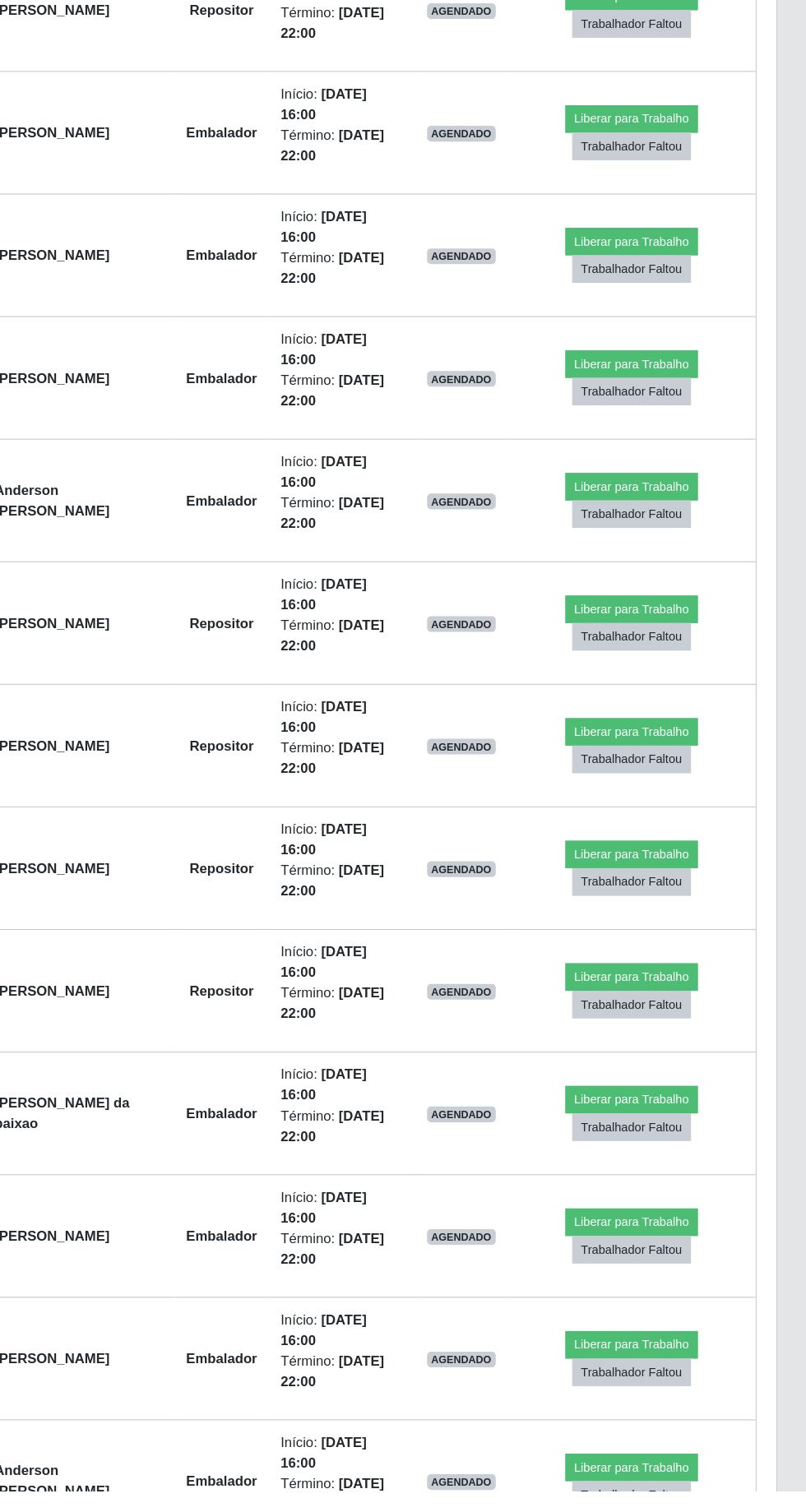
scroll to position [913, 0]
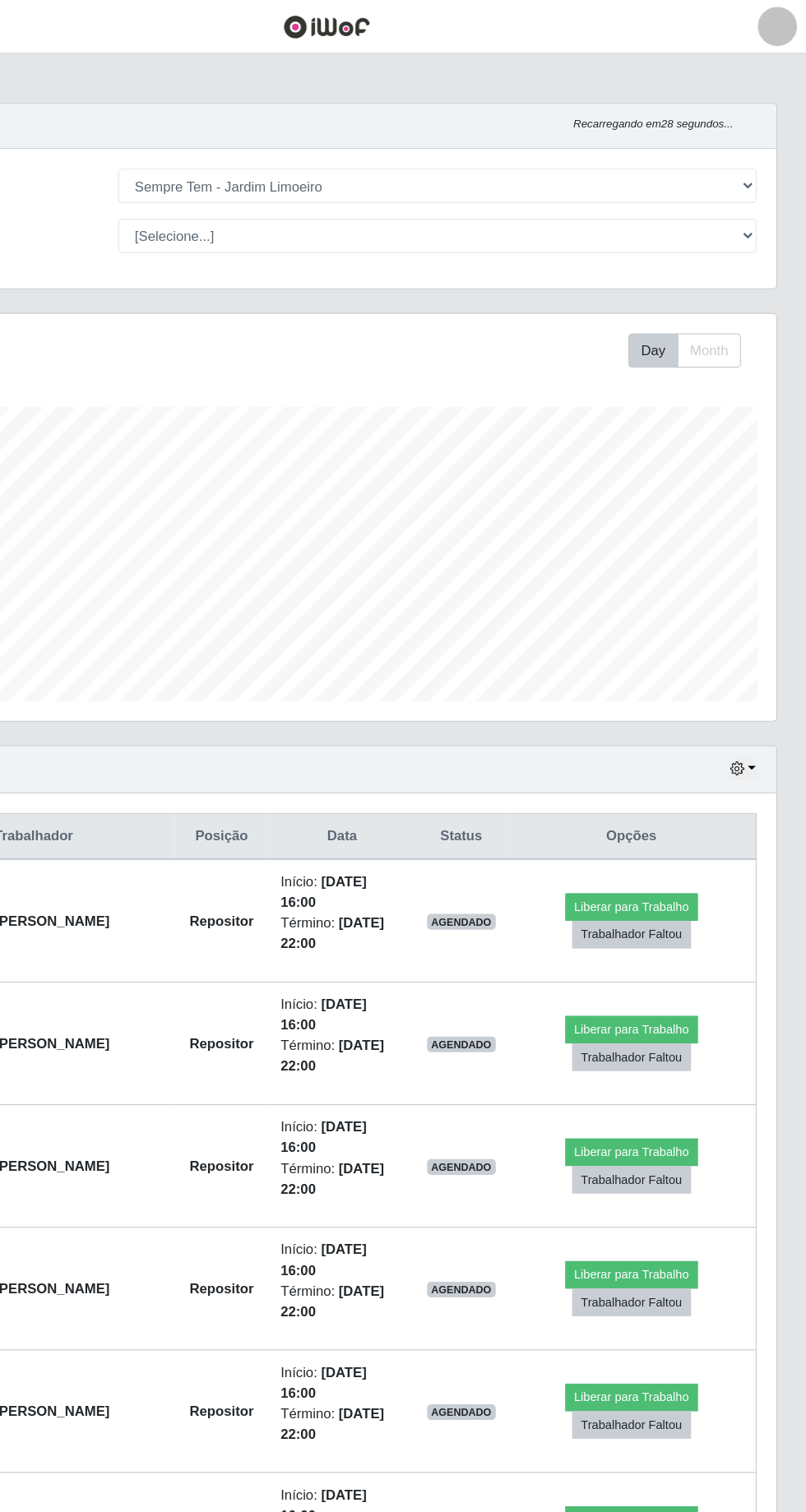
click at [767, 23] on div at bounding box center [781, 22] width 33 height 33
click at [728, 55] on button "Perfil" at bounding box center [745, 58] width 148 height 34
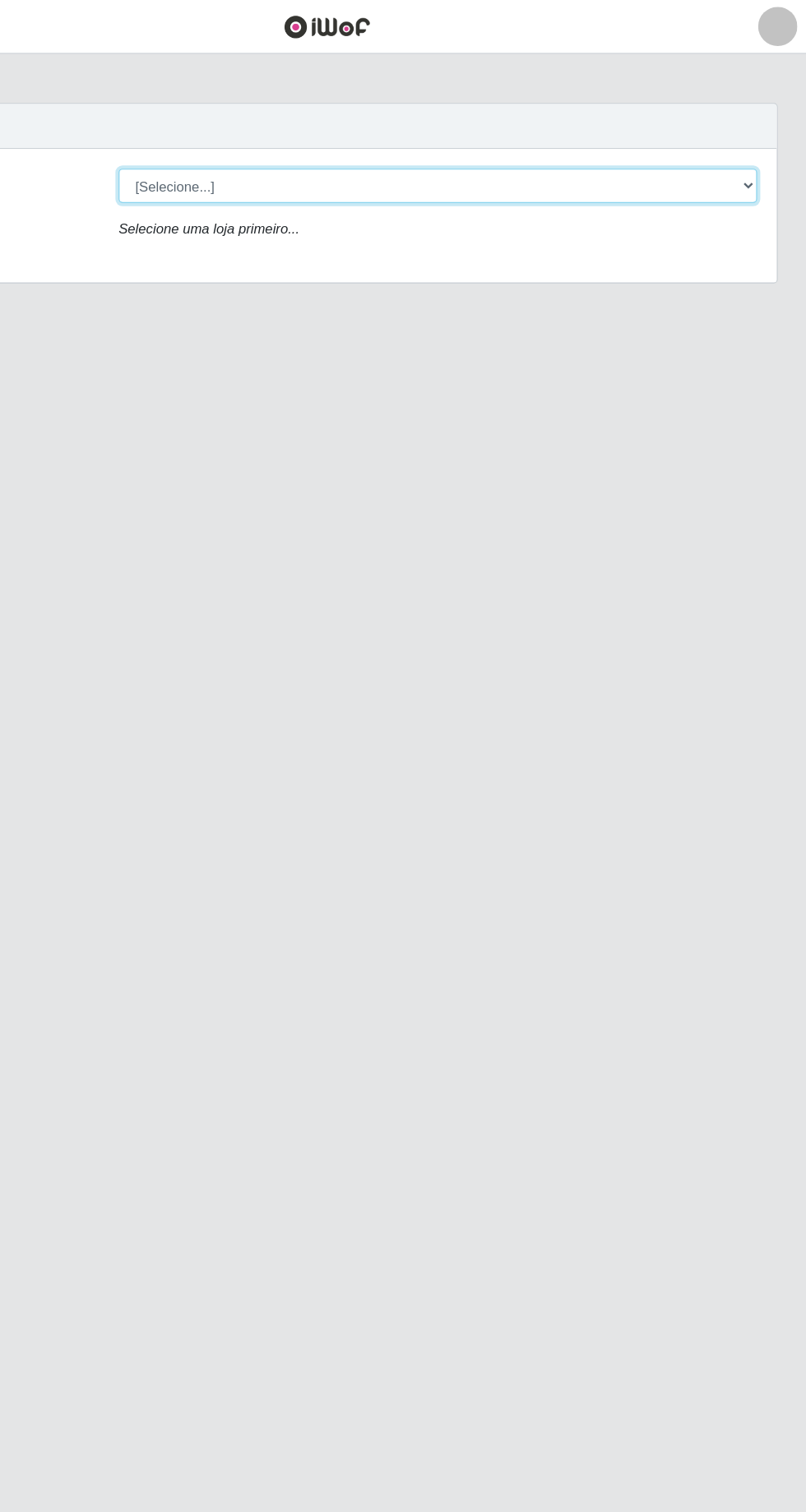
click at [692, 149] on select "[Selecione...] [GEOGRAPHIC_DATA] - [GEOGRAPHIC_DATA] [GEOGRAPHIC_DATA] - [GEOGR…" at bounding box center [497, 156] width 536 height 29
select select "508"
click at [229, 141] on select "[Selecione...] [GEOGRAPHIC_DATA] - [GEOGRAPHIC_DATA] [GEOGRAPHIC_DATA] - [GEOGR…" at bounding box center [497, 156] width 536 height 29
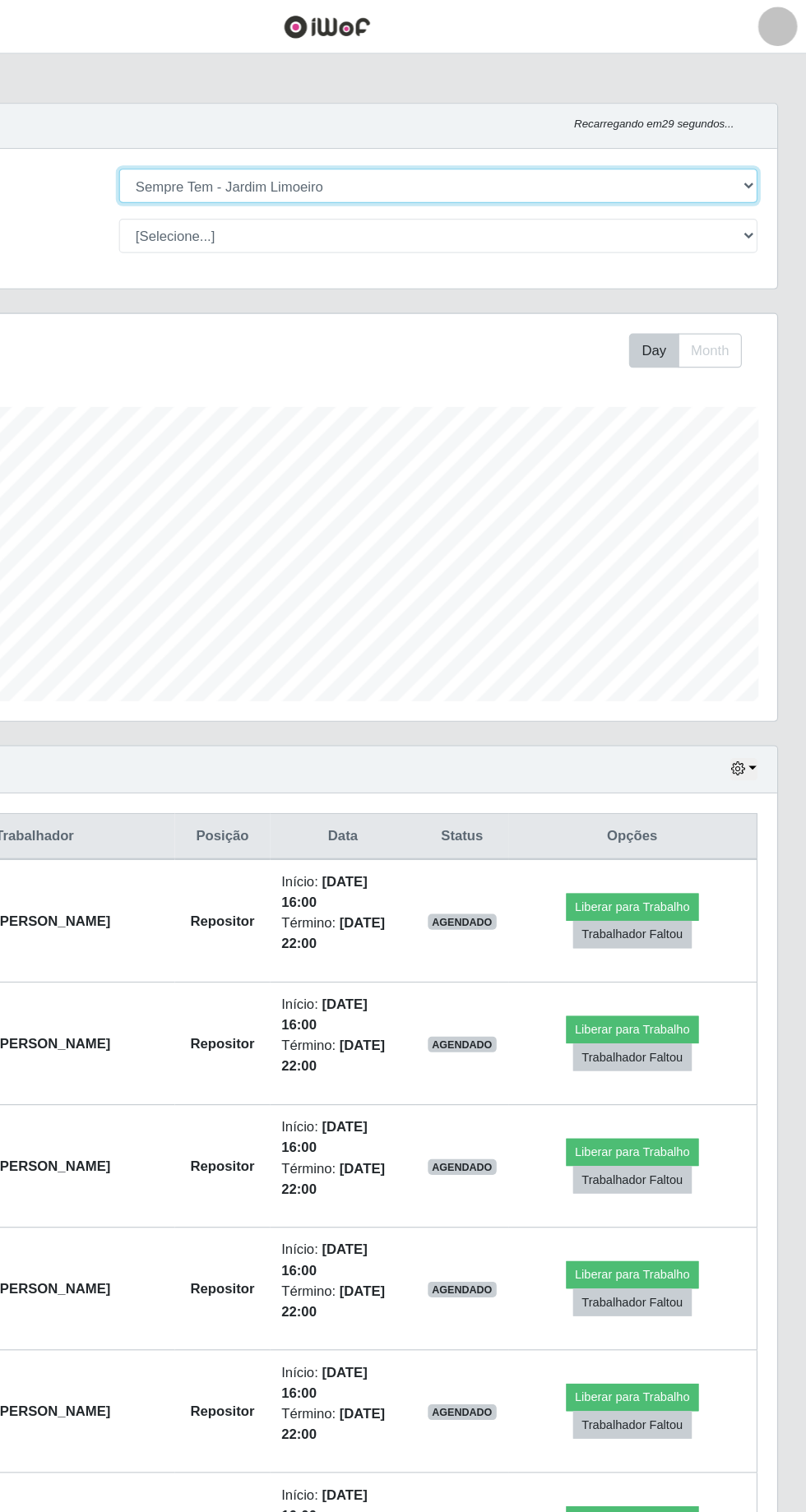
scroll to position [340, 754]
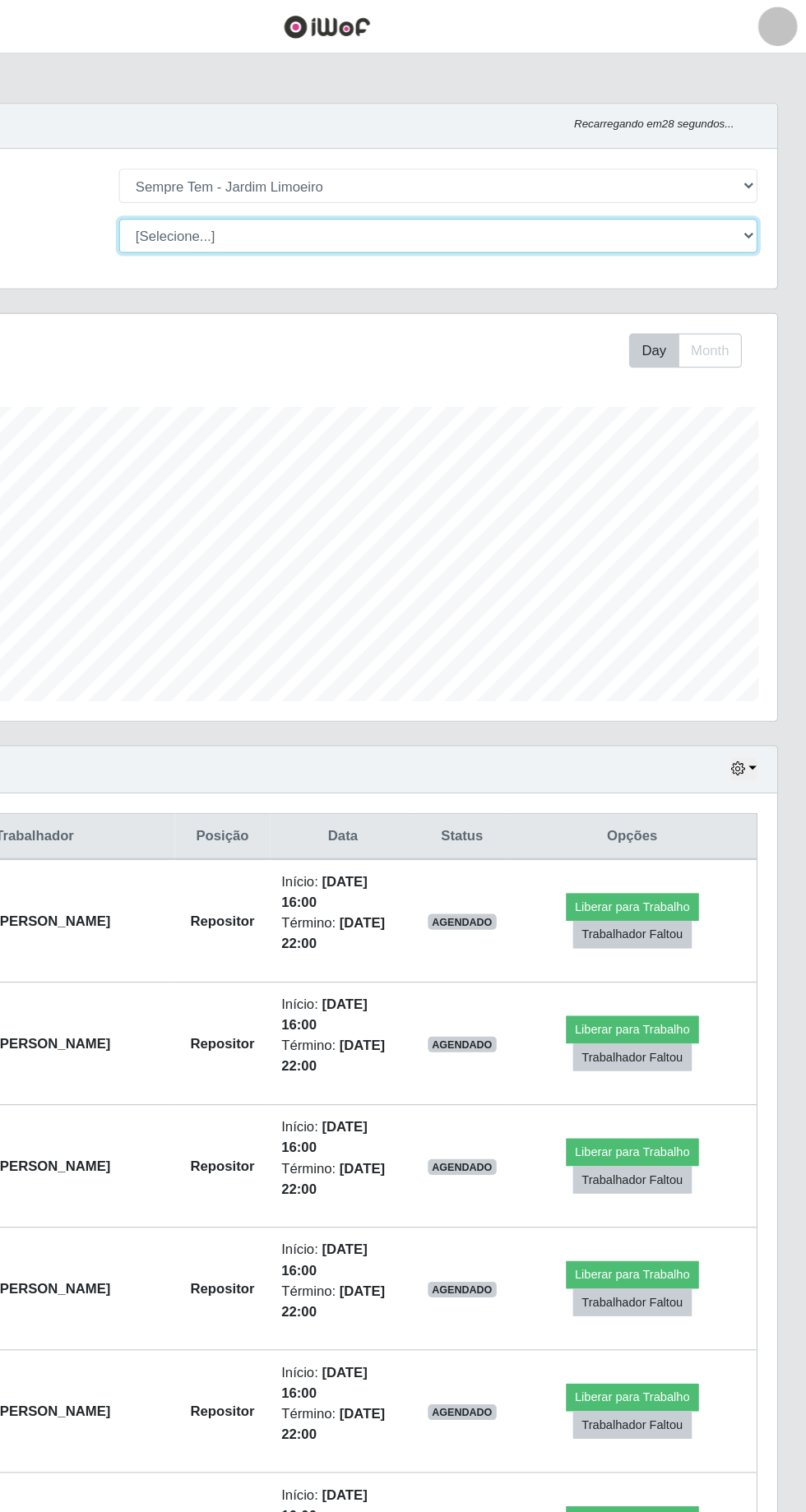
click at [709, 203] on select "[Selecione...] Embalador Embalador + Embalador ++ Repositor Repositor + Reposit…" at bounding box center [497, 198] width 536 height 29
select select "1"
click at [229, 184] on select "[Selecione...] Embalador Embalador + Embalador ++ Repositor Repositor + Reposit…" at bounding box center [497, 198] width 536 height 29
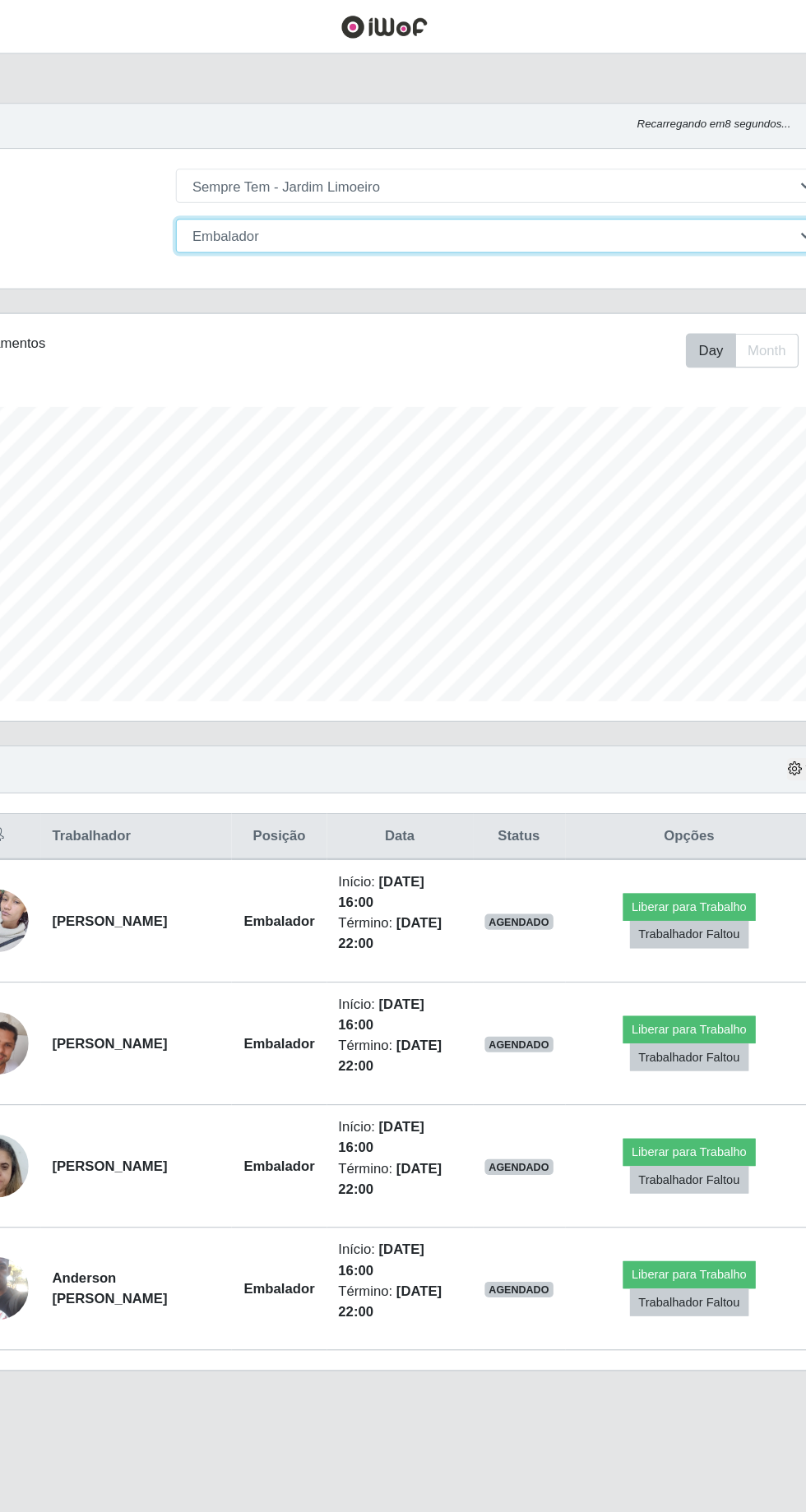
scroll to position [0, 0]
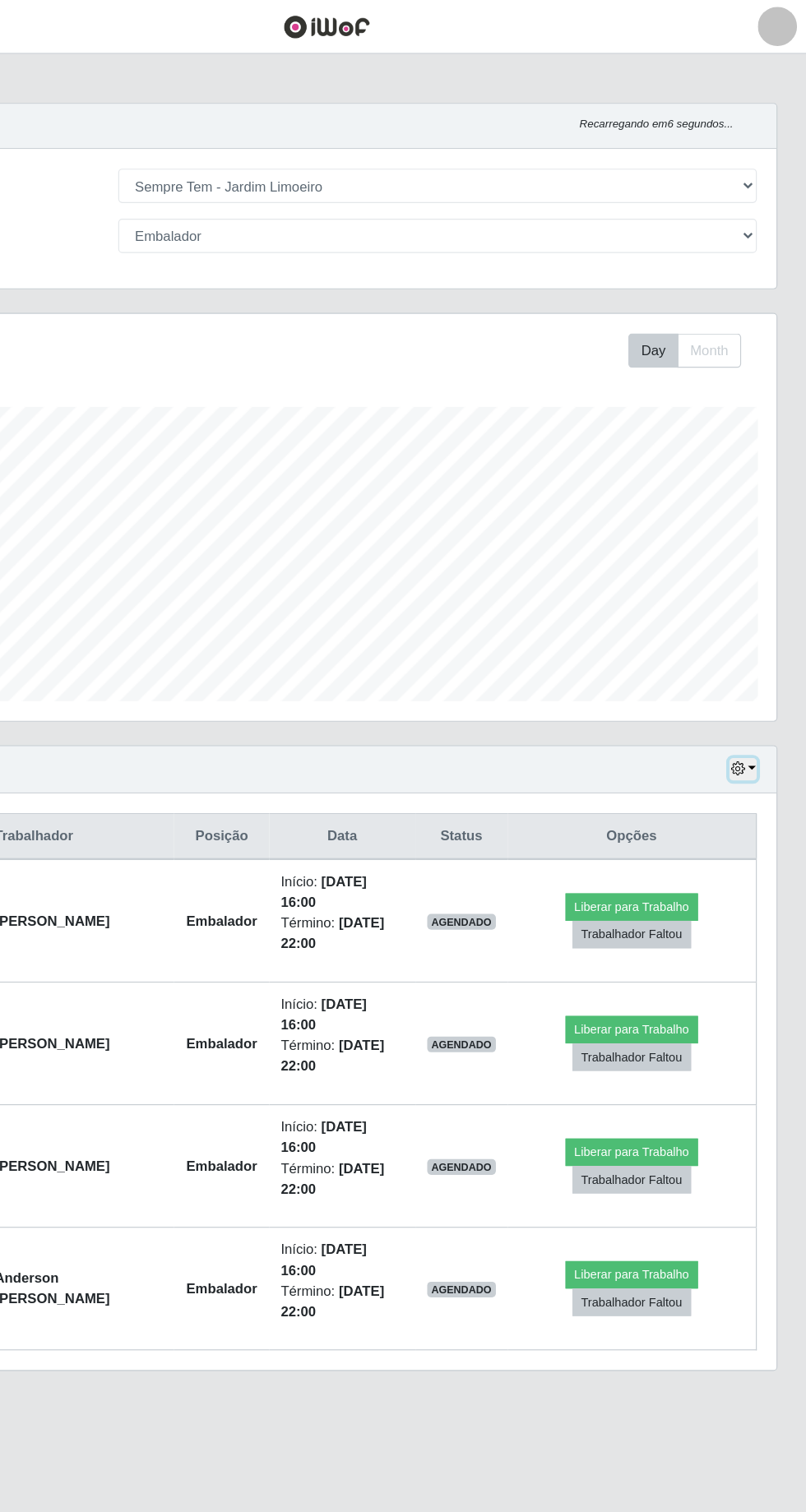
click at [754, 635] on button "button" at bounding box center [752, 644] width 23 height 19
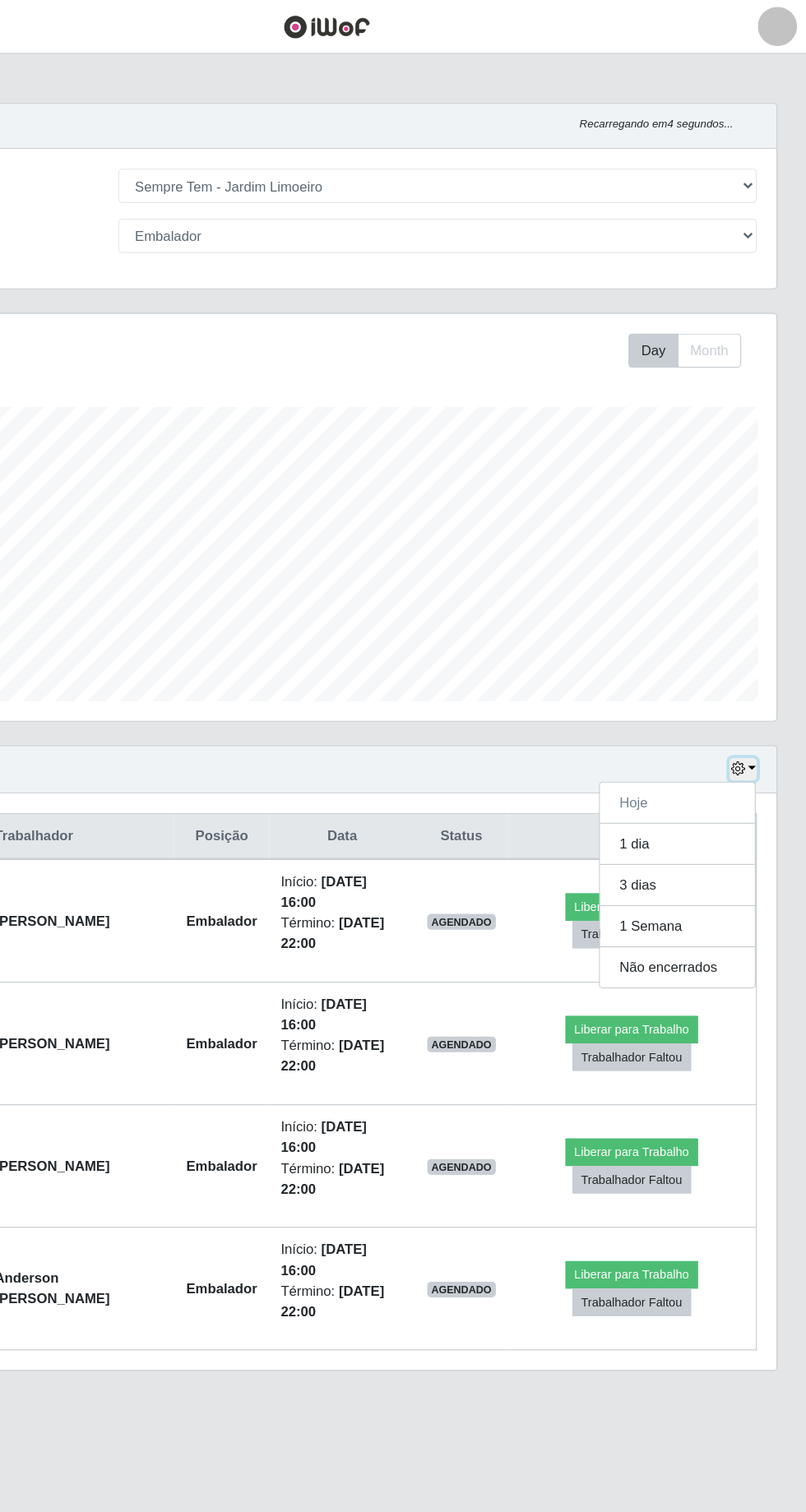
click at [752, 640] on icon "button" at bounding box center [747, 644] width 12 height 12
